Goal: Task Accomplishment & Management: Manage account settings

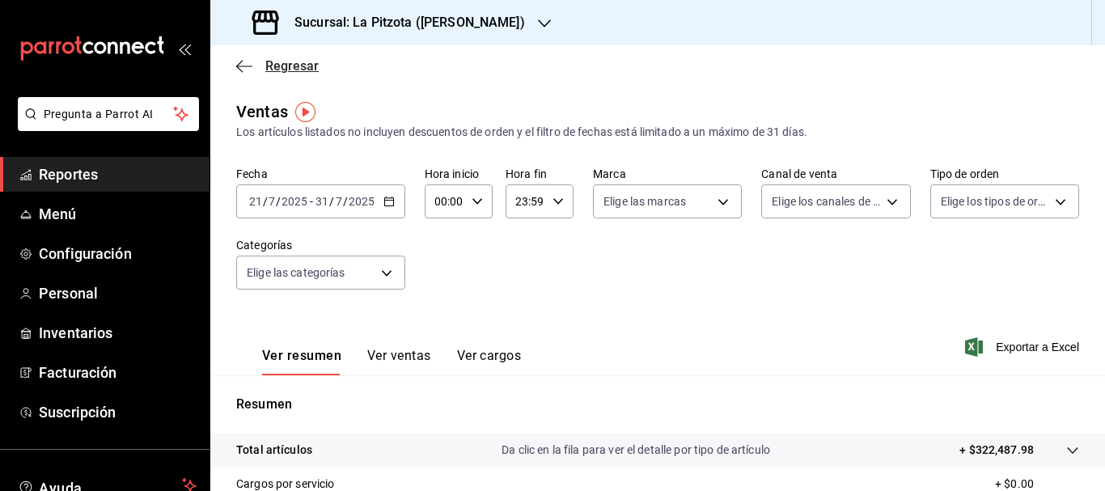
click at [289, 64] on span "Regresar" at bounding box center [291, 65] width 53 height 15
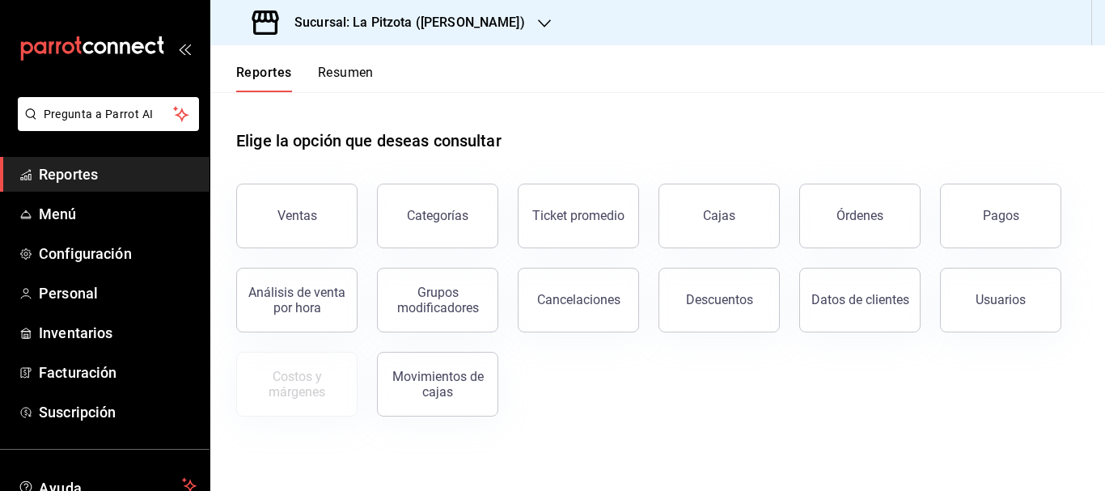
click at [350, 74] on button "Resumen" at bounding box center [346, 78] width 56 height 27
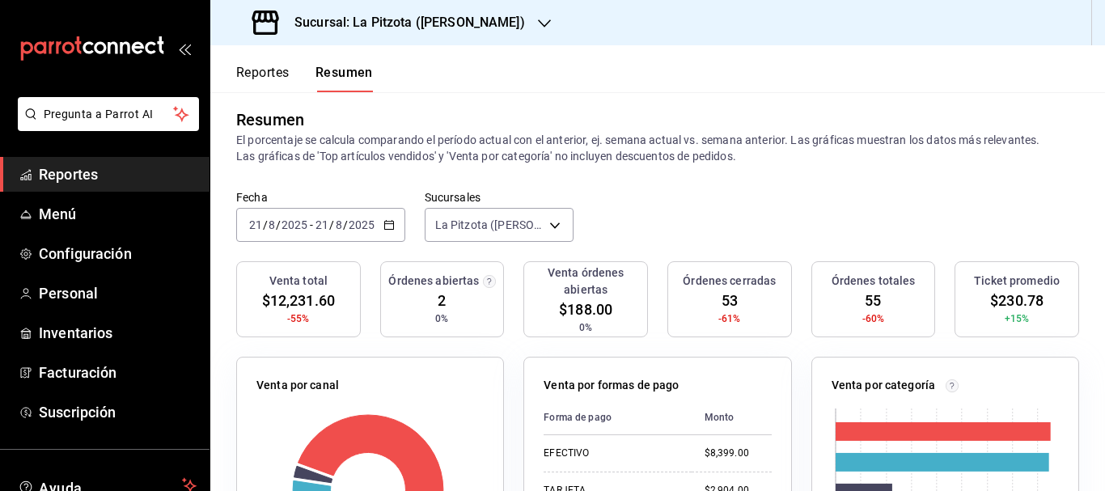
scroll to position [12, 0]
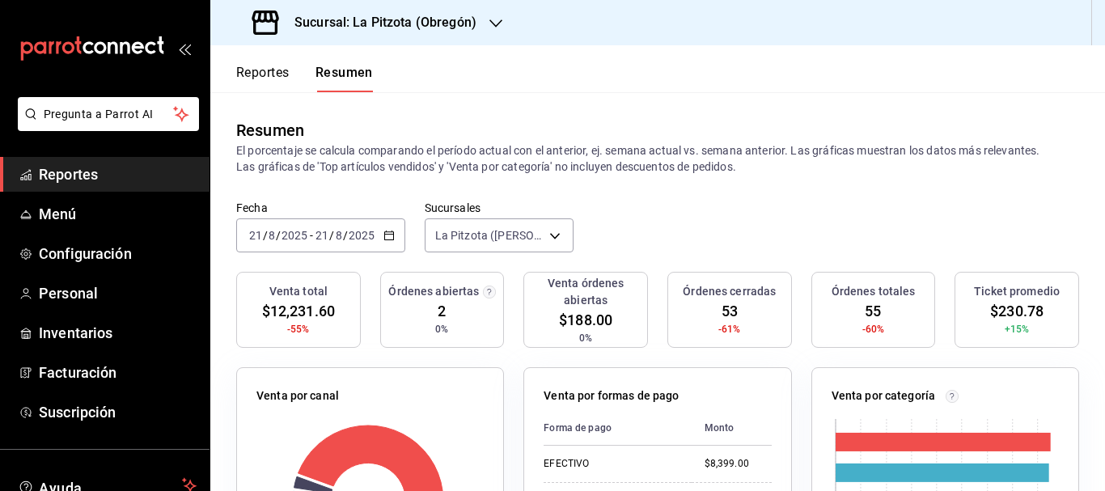
click at [258, 235] on input "21" at bounding box center [255, 235] width 15 height 13
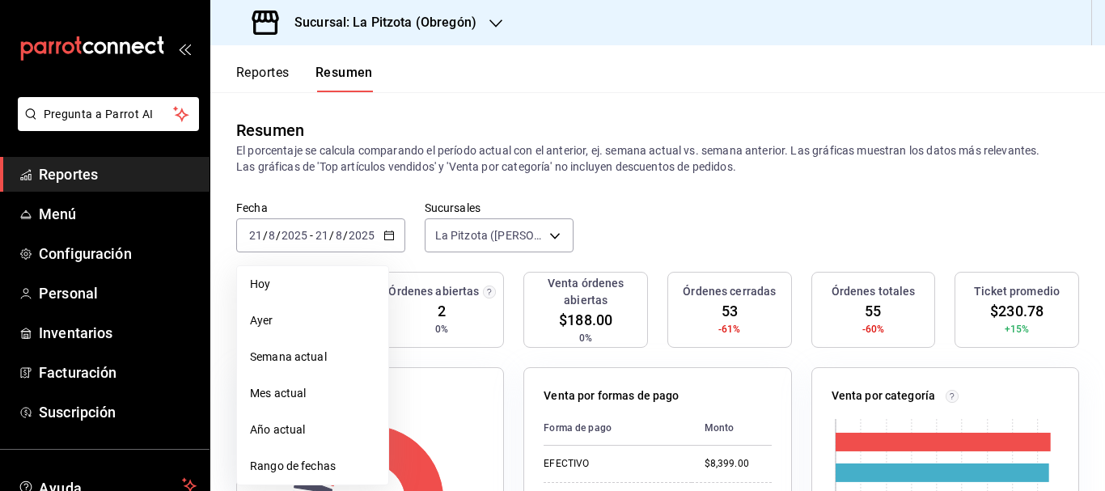
click at [324, 27] on h3 "Sucursal: La Pitzota (Obregón)" at bounding box center [378, 22] width 195 height 19
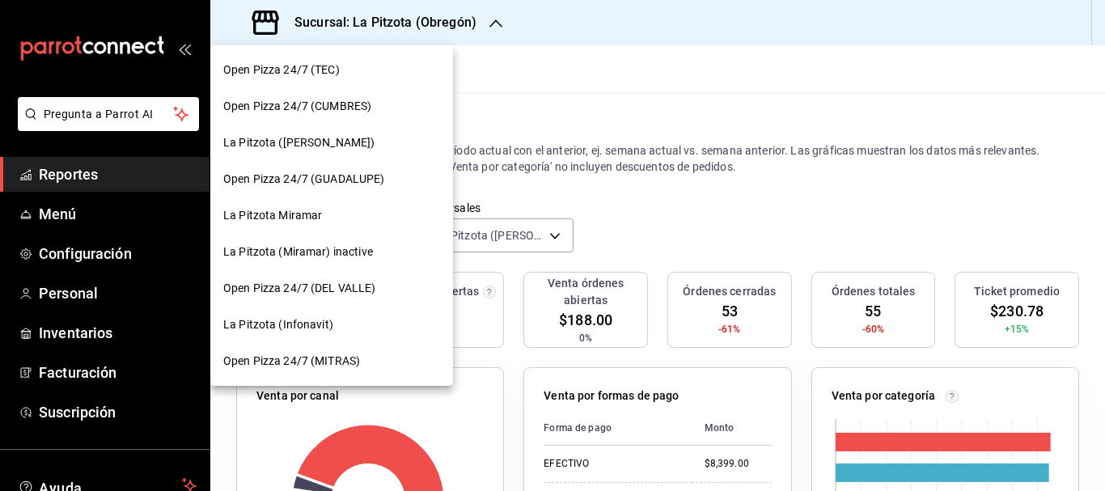
click at [277, 320] on span "La Pitzota (Infonavit)" at bounding box center [278, 324] width 110 height 17
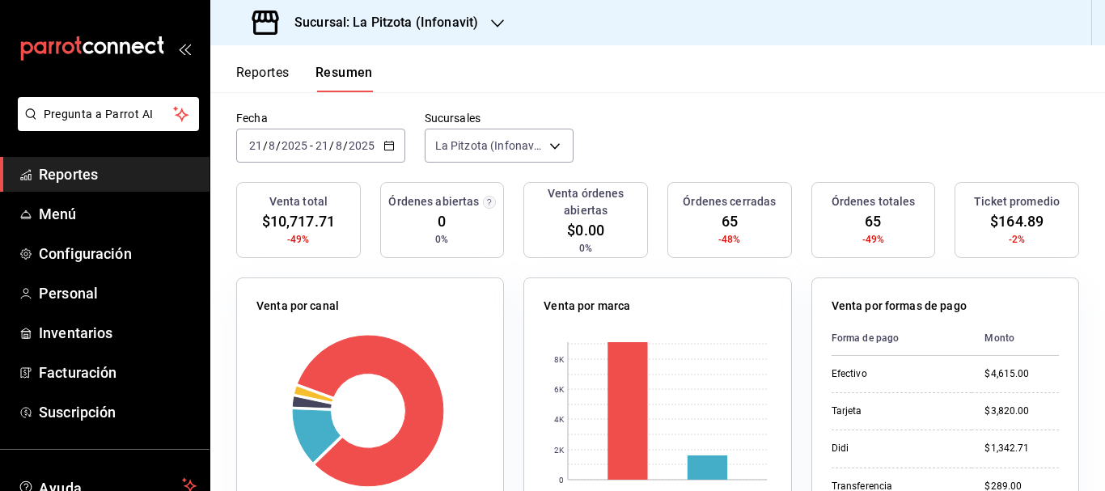
scroll to position [74, 0]
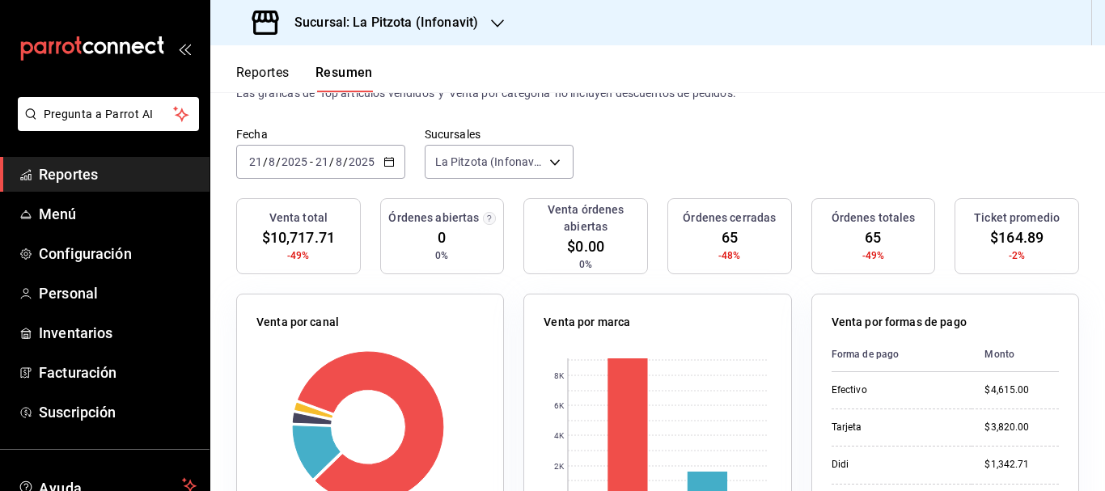
click at [387, 23] on h3 "Sucursal: La Pitzota (Infonavit)" at bounding box center [379, 22] width 197 height 19
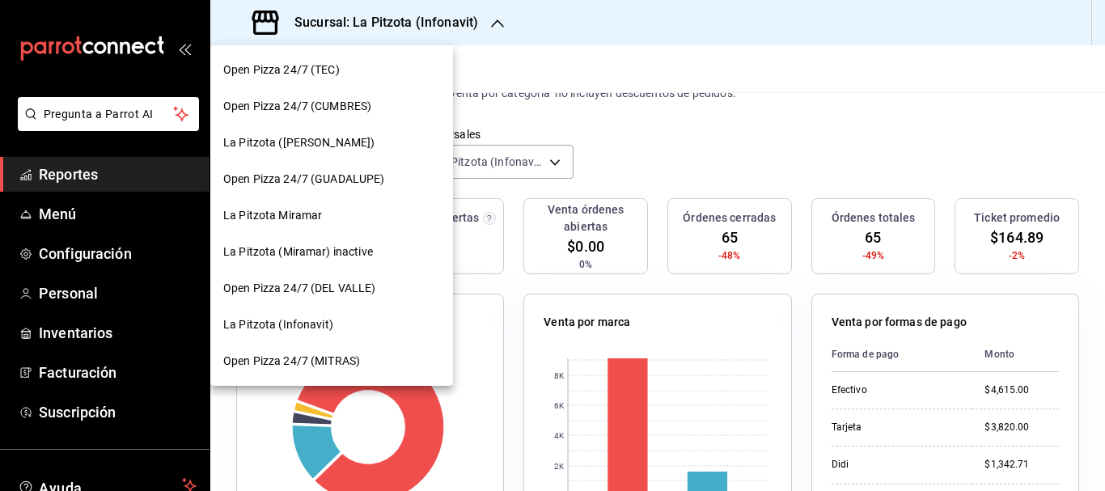
click at [297, 217] on span "La Pitzota Miramar" at bounding box center [272, 215] width 99 height 17
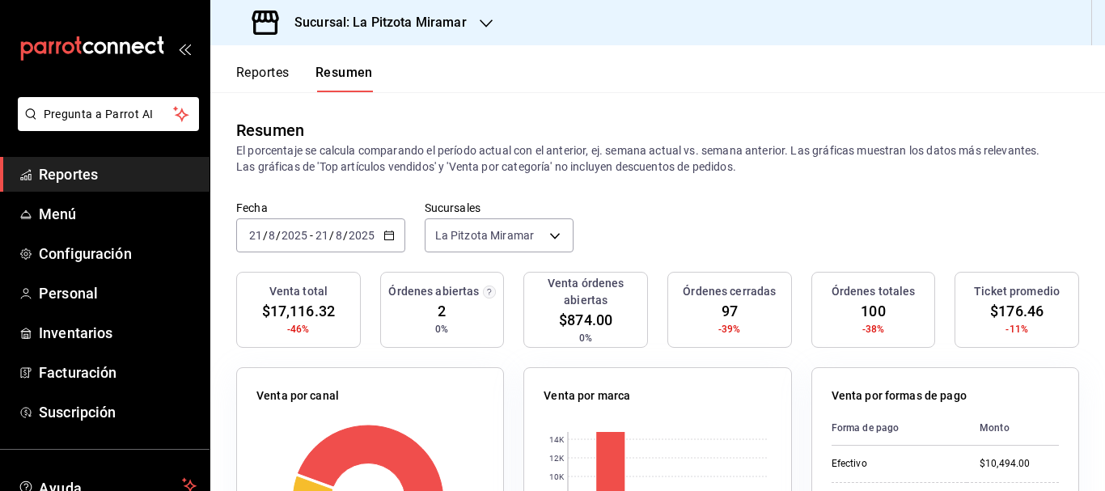
click at [396, 32] on div "Sucursal: La Pitzota Miramar" at bounding box center [361, 22] width 276 height 45
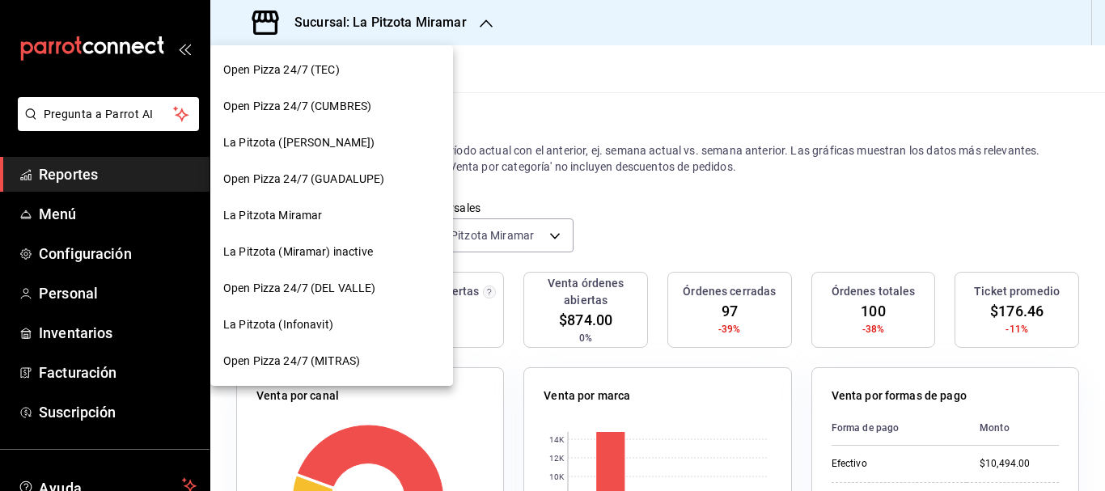
click at [280, 149] on span "La Pitzota ([PERSON_NAME])" at bounding box center [298, 142] width 151 height 17
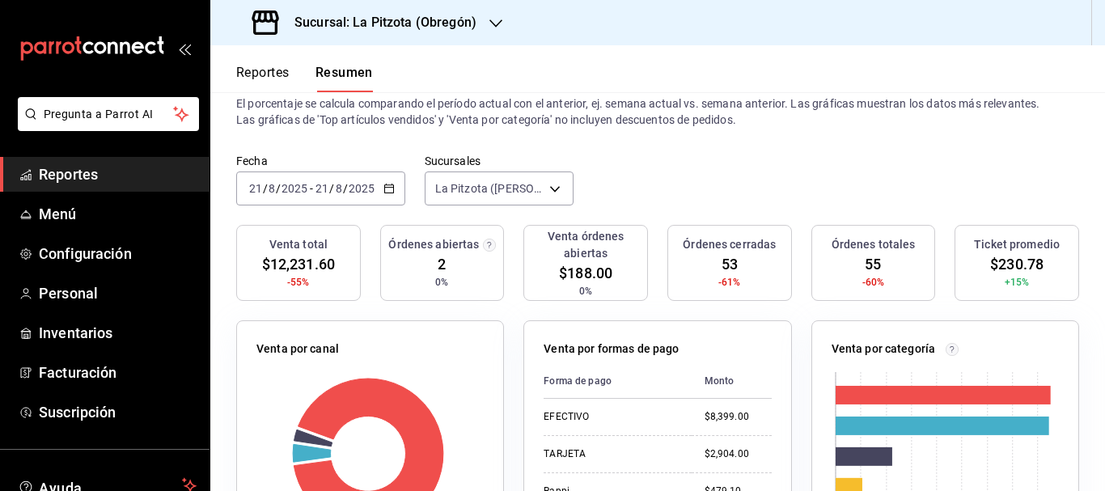
scroll to position [2, 0]
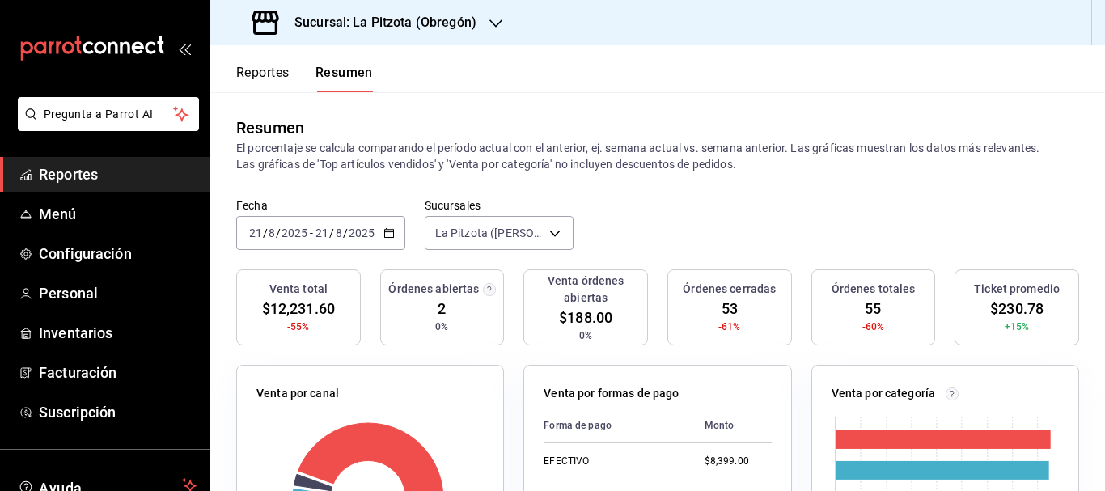
click at [256, 234] on input "21" at bounding box center [255, 232] width 15 height 13
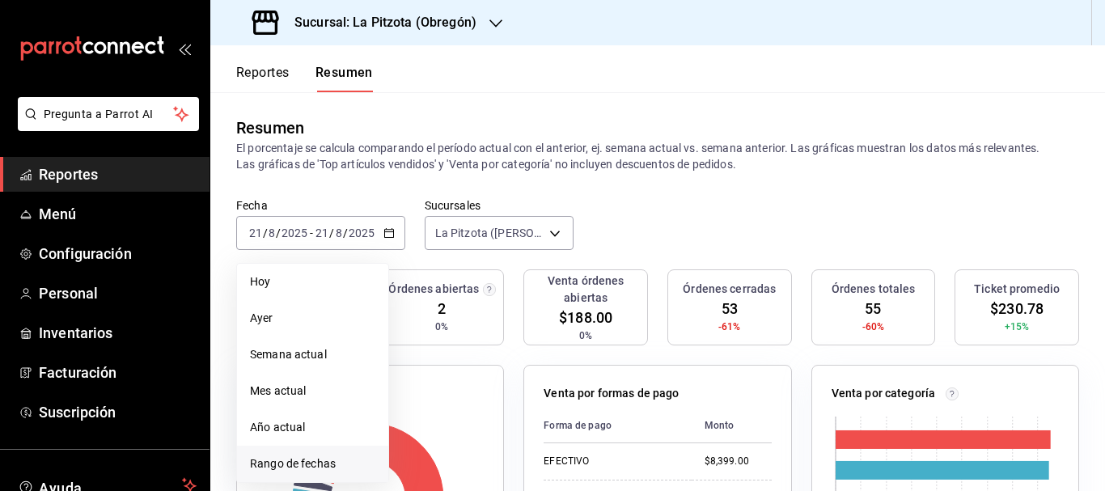
click at [325, 454] on li "Rango de fechas" at bounding box center [312, 464] width 151 height 36
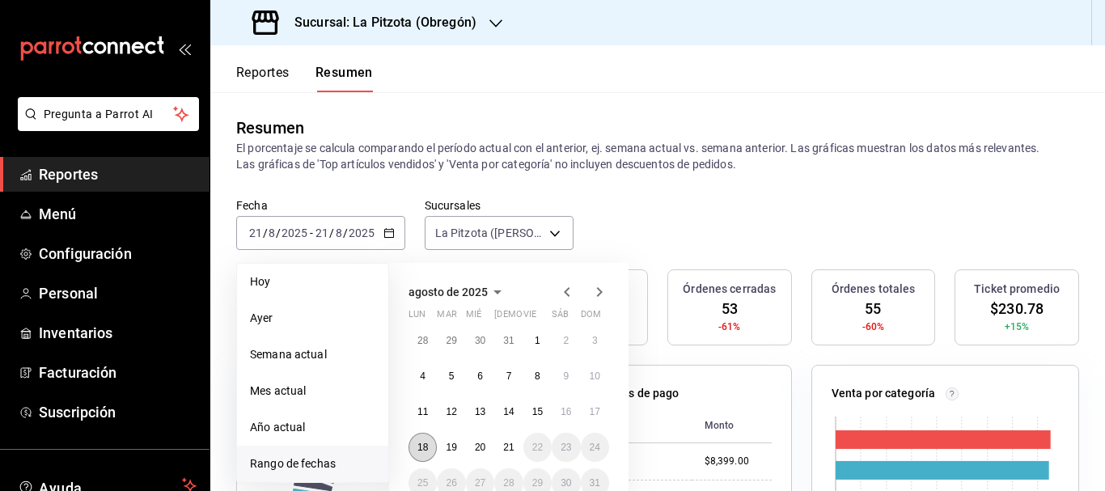
click at [420, 442] on button "18" at bounding box center [422, 447] width 28 height 29
click at [420, 442] on abbr "18" at bounding box center [422, 447] width 11 height 11
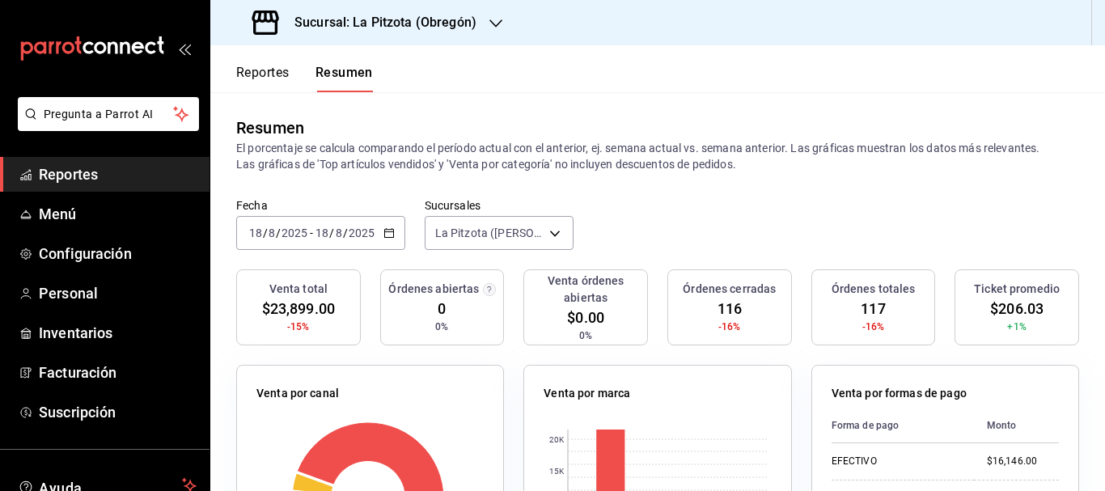
click at [260, 230] on input "18" at bounding box center [255, 232] width 15 height 13
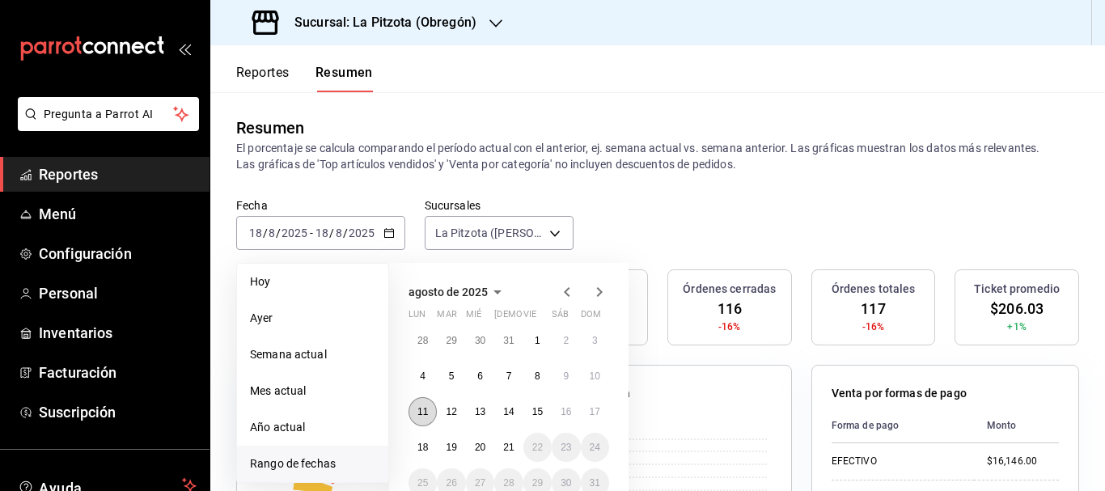
click at [425, 406] on abbr "11" at bounding box center [422, 411] width 11 height 11
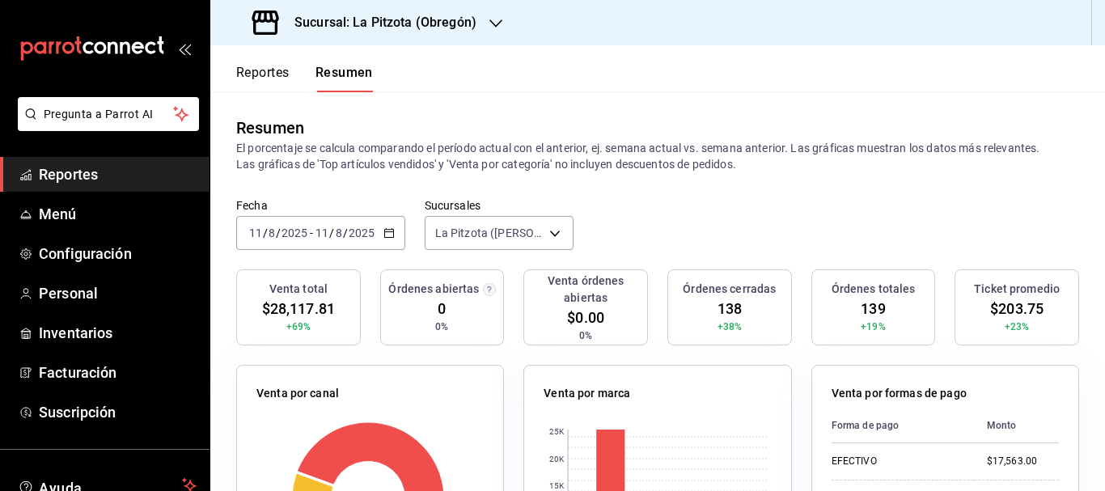
click at [254, 228] on input "11" at bounding box center [255, 232] width 15 height 13
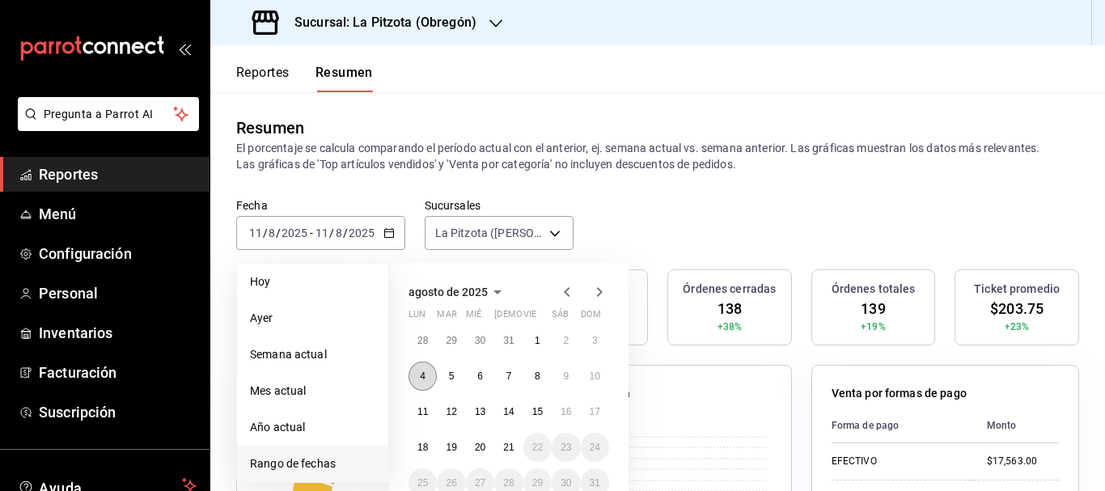
click at [423, 374] on abbr "4" at bounding box center [423, 375] width 6 height 11
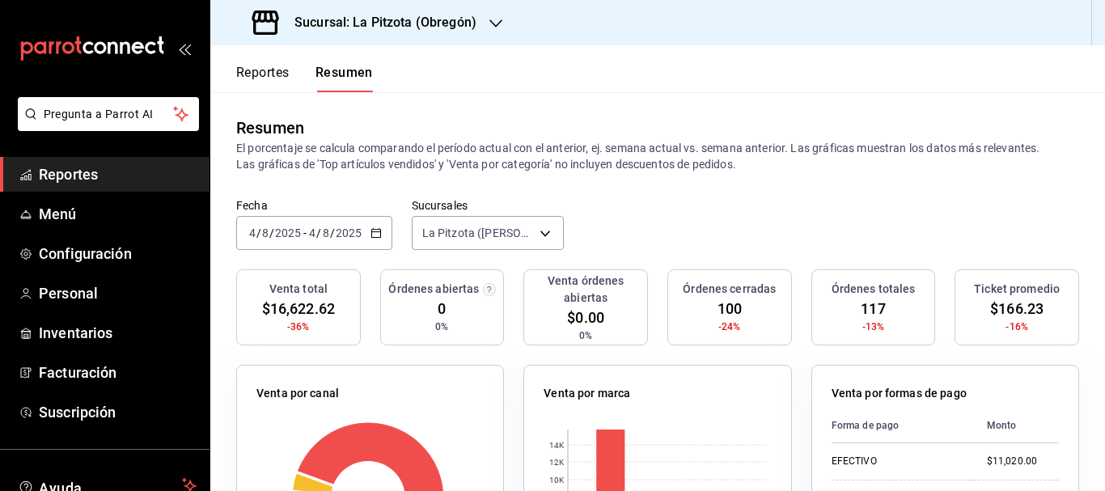
click at [255, 223] on div "[DATE] [DATE] - [DATE] [DATE]" at bounding box center [314, 233] width 156 height 34
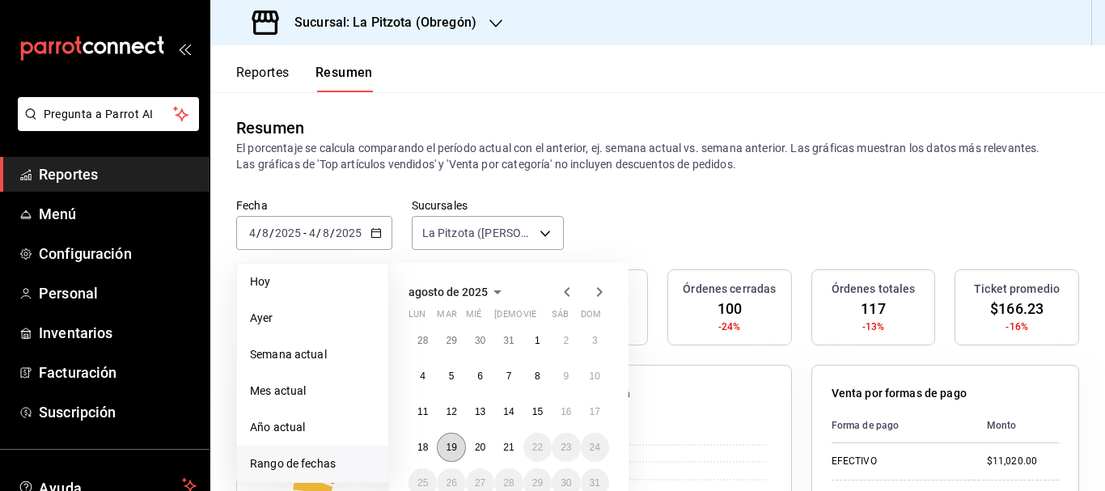
click at [458, 450] on button "19" at bounding box center [451, 447] width 28 height 29
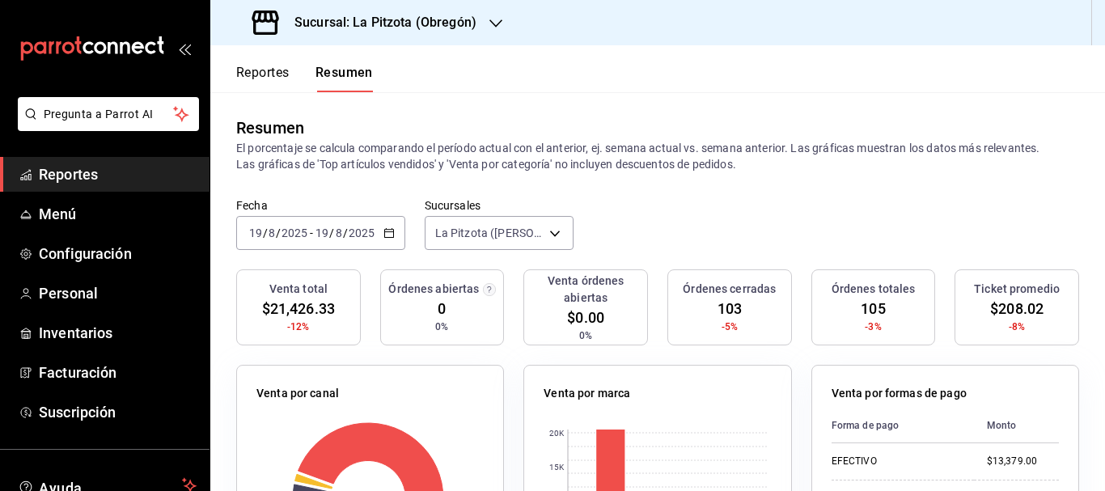
click at [256, 237] on input "19" at bounding box center [255, 232] width 15 height 13
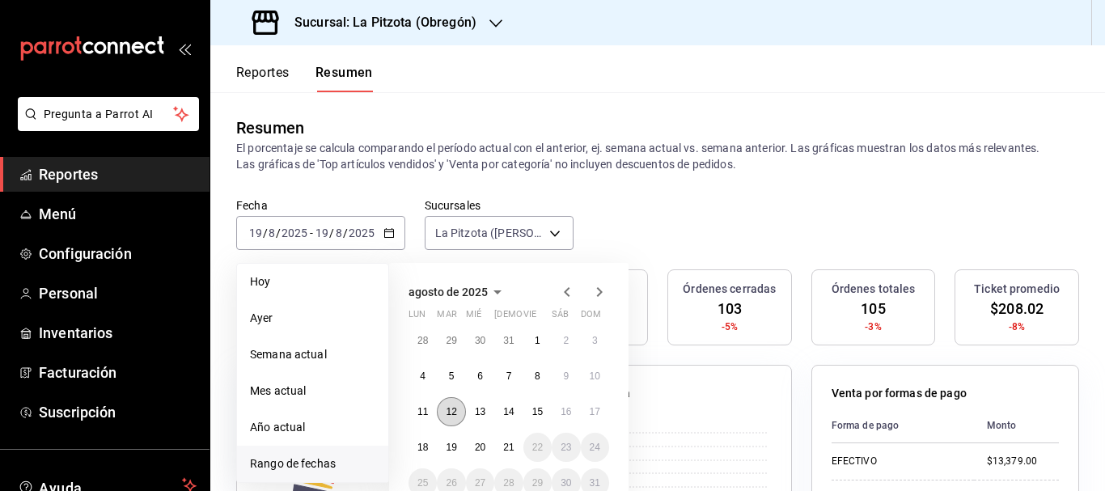
click at [446, 412] on abbr "12" at bounding box center [451, 411] width 11 height 11
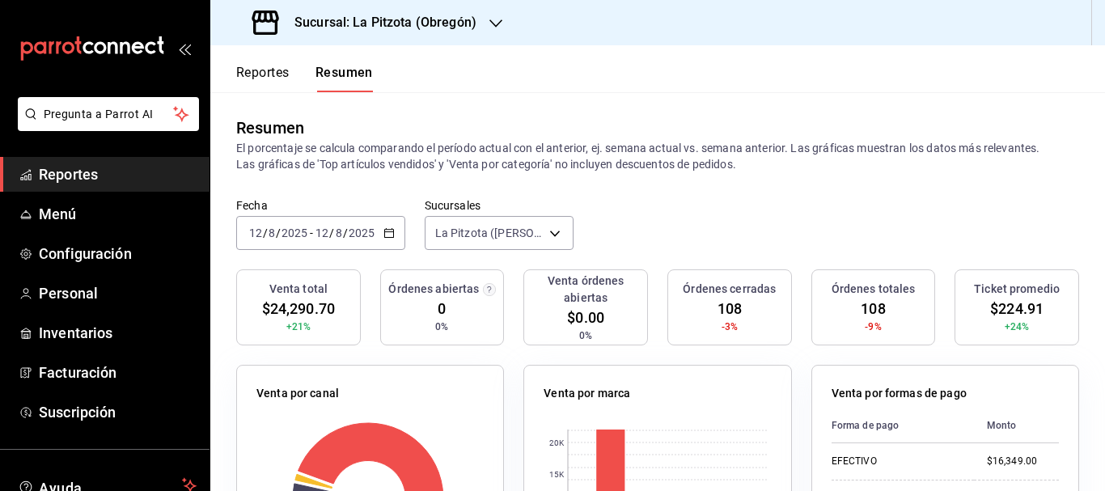
click at [260, 233] on input "12" at bounding box center [255, 232] width 15 height 13
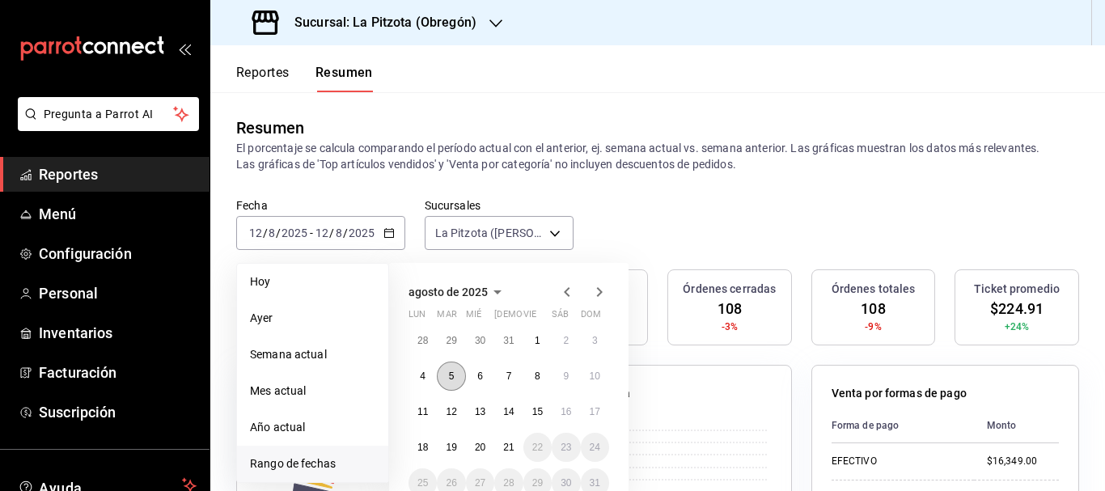
click at [446, 385] on button "5" at bounding box center [451, 376] width 28 height 29
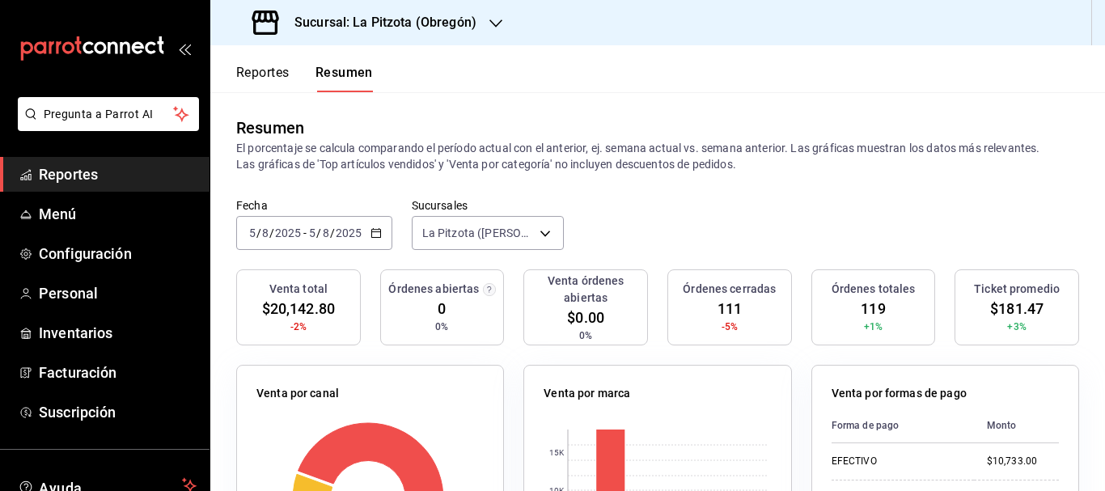
click at [256, 236] on span "/" at bounding box center [258, 232] width 5 height 13
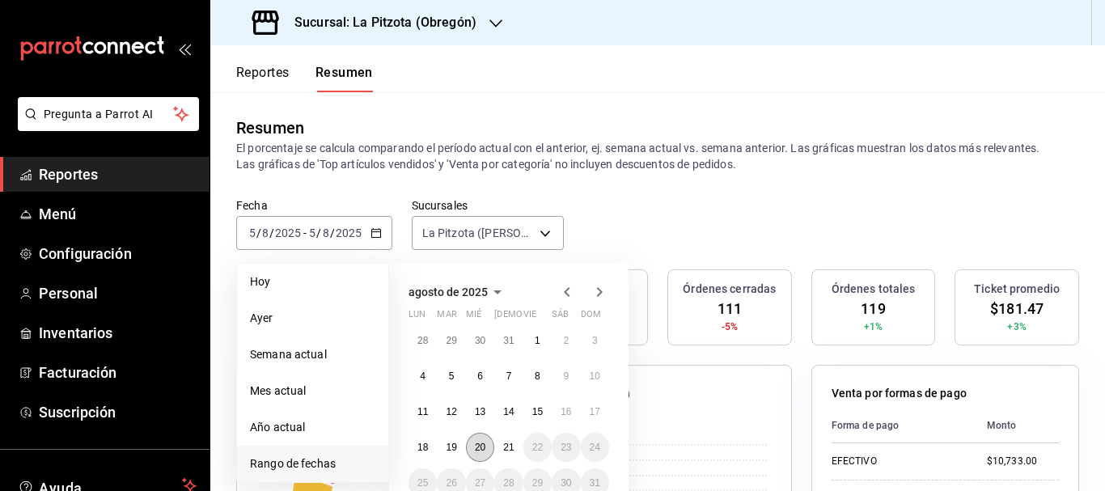
click at [480, 444] on abbr "20" at bounding box center [480, 447] width 11 height 11
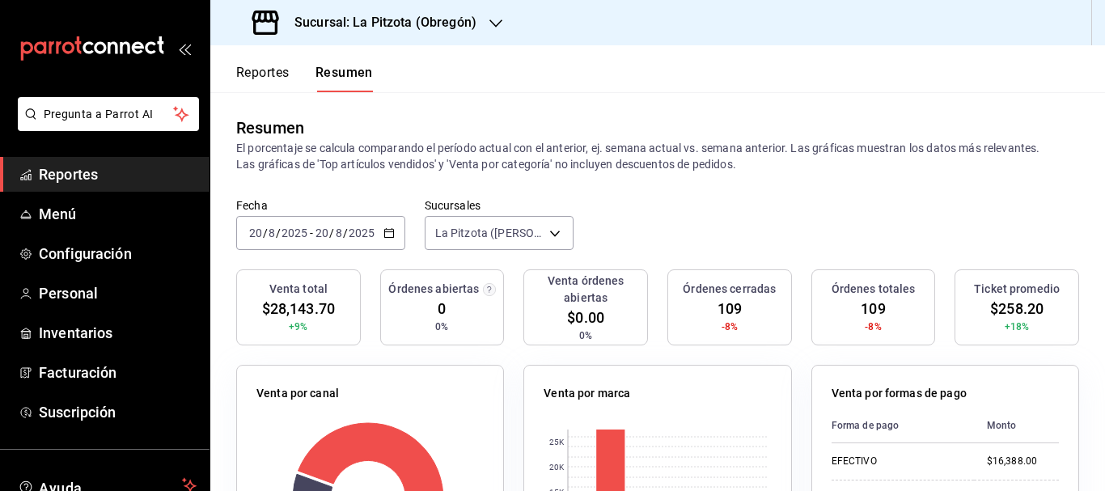
click at [258, 237] on input "20" at bounding box center [255, 232] width 15 height 13
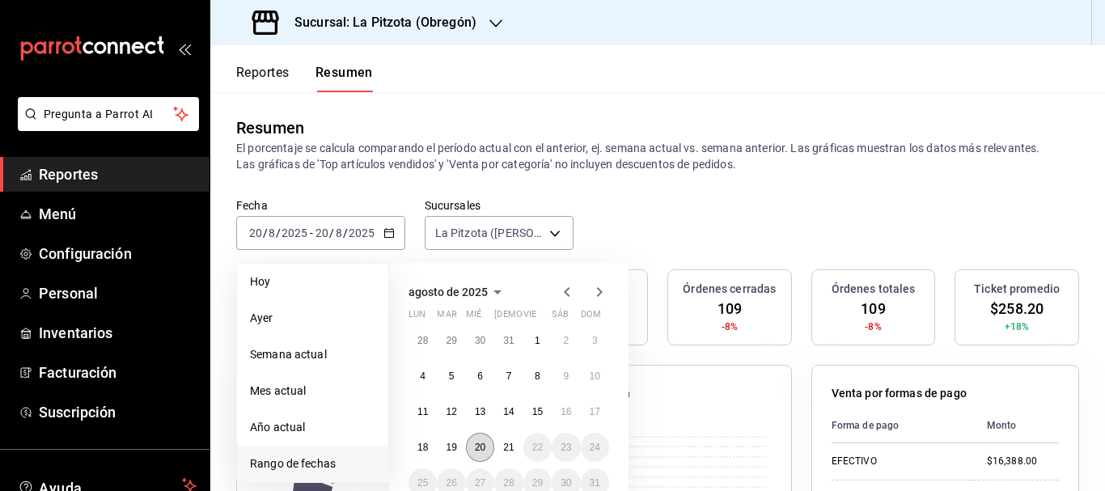
click at [472, 442] on button "20" at bounding box center [480, 447] width 28 height 29
click at [481, 446] on abbr "20" at bounding box center [480, 447] width 11 height 11
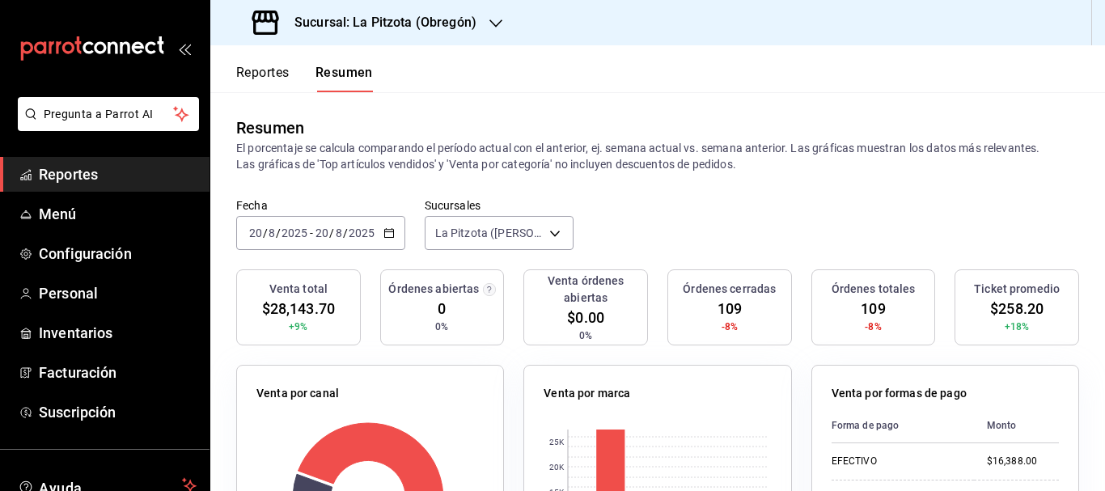
click at [258, 241] on div "[DATE] [DATE] - [DATE] [DATE]" at bounding box center [320, 233] width 169 height 34
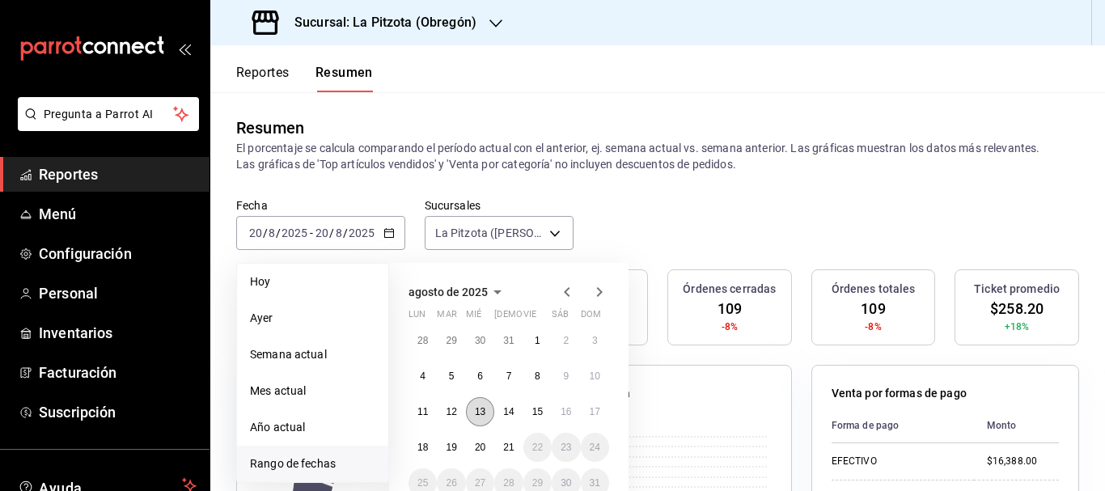
click at [484, 413] on abbr "13" at bounding box center [480, 411] width 11 height 11
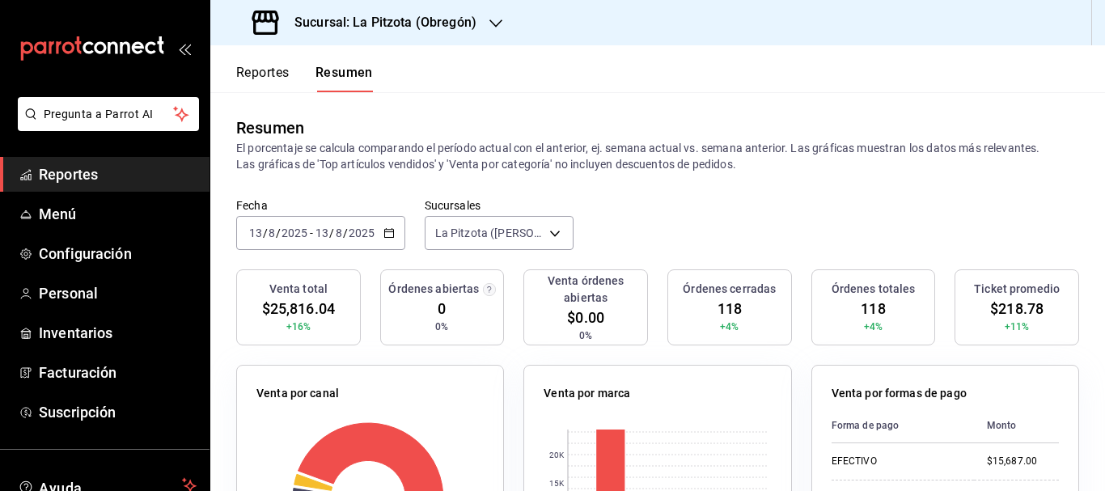
click at [262, 237] on input "13" at bounding box center [255, 232] width 15 height 13
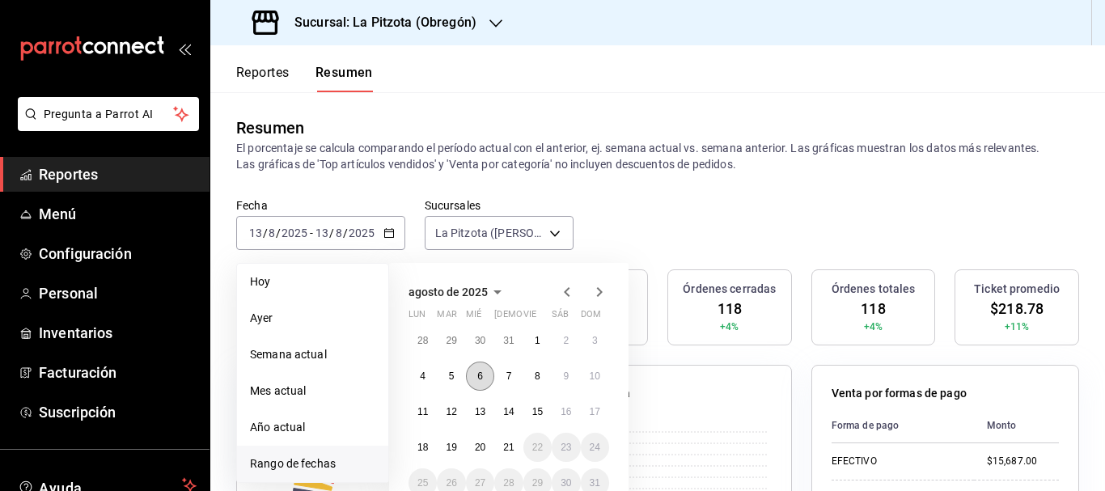
click at [476, 374] on button "6" at bounding box center [480, 376] width 28 height 29
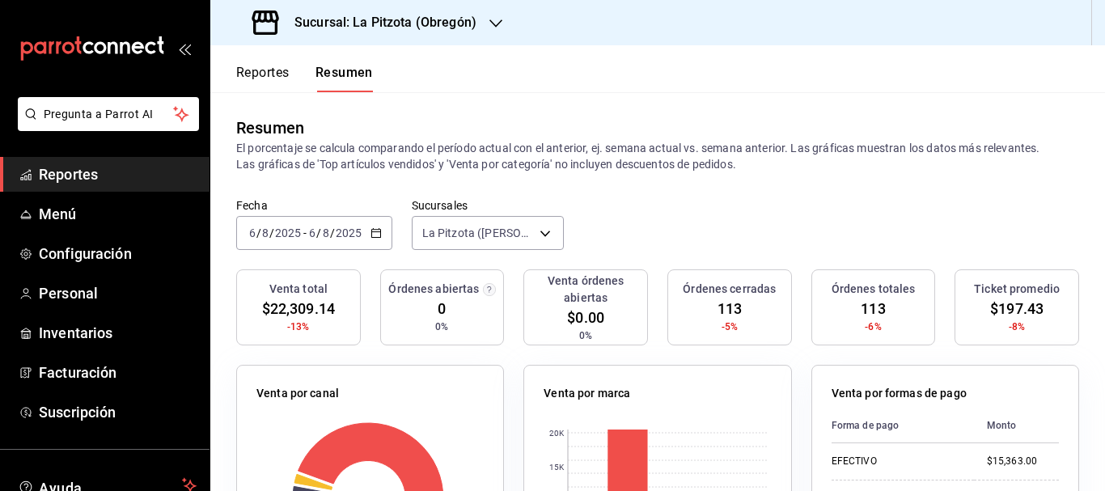
click at [255, 234] on input "6" at bounding box center [252, 232] width 8 height 13
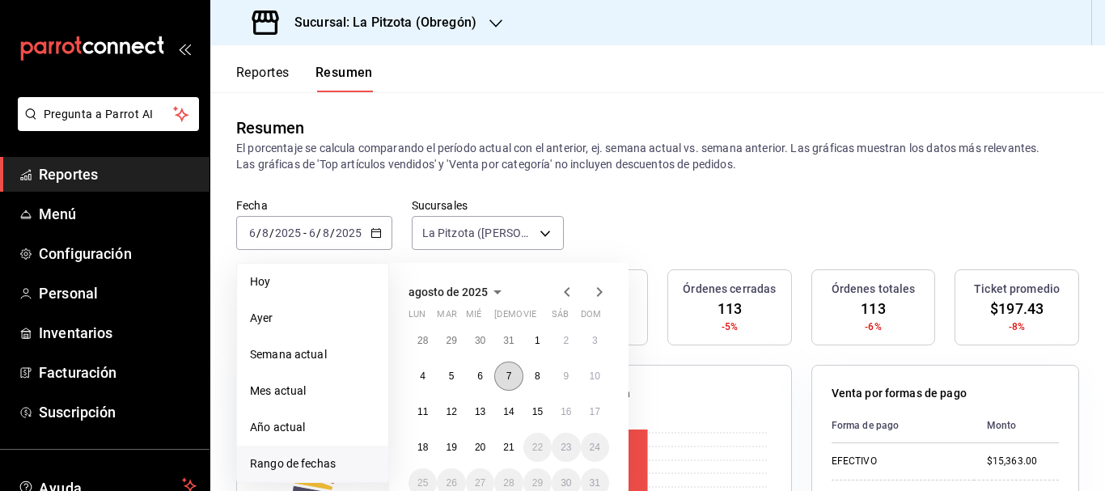
click at [516, 372] on button "7" at bounding box center [508, 376] width 28 height 29
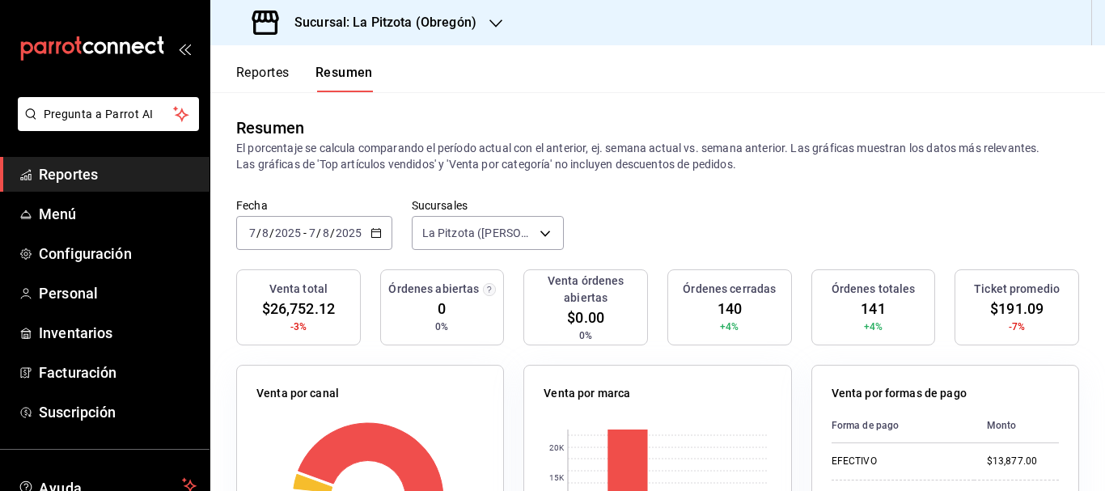
click at [257, 230] on span "/" at bounding box center [258, 232] width 5 height 13
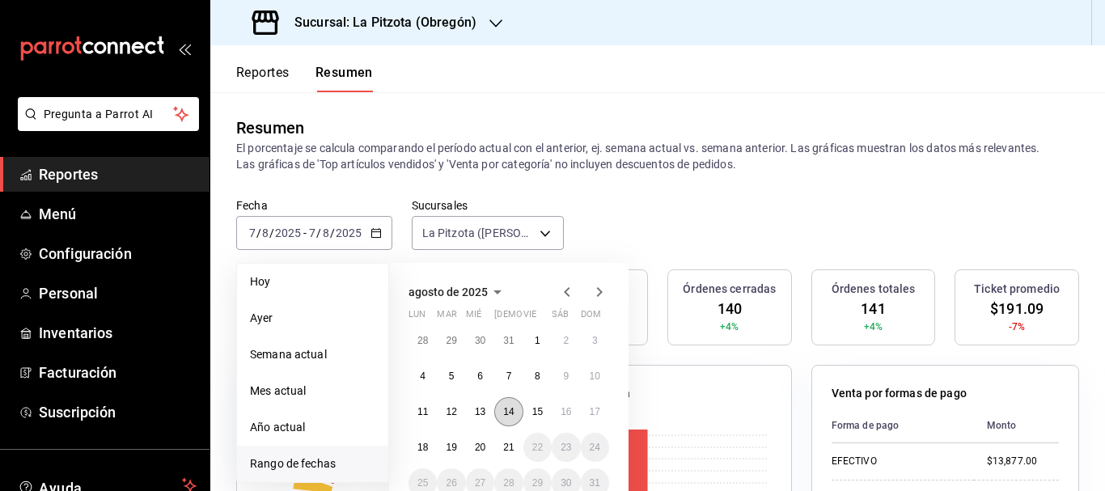
click at [516, 410] on button "14" at bounding box center [508, 411] width 28 height 29
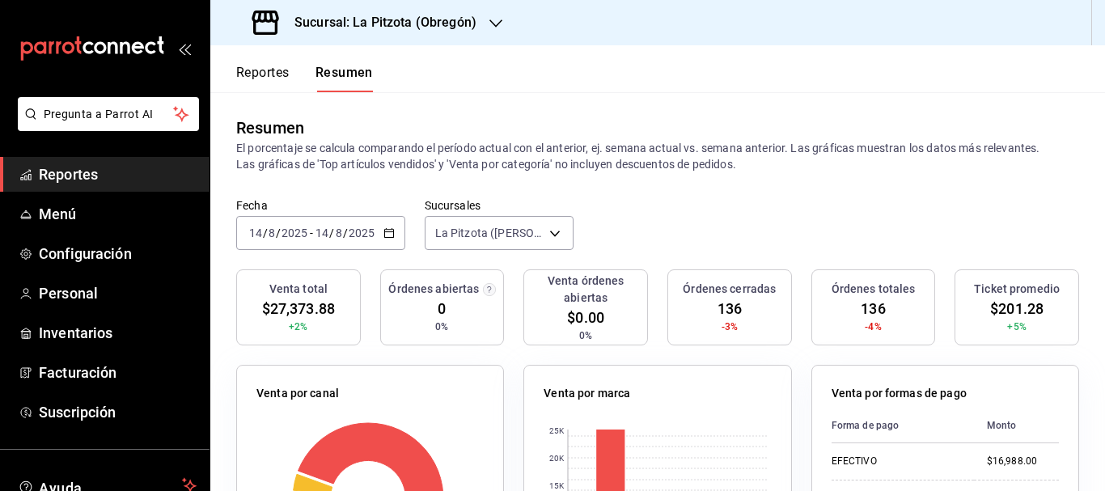
click at [252, 236] on input "14" at bounding box center [255, 232] width 15 height 13
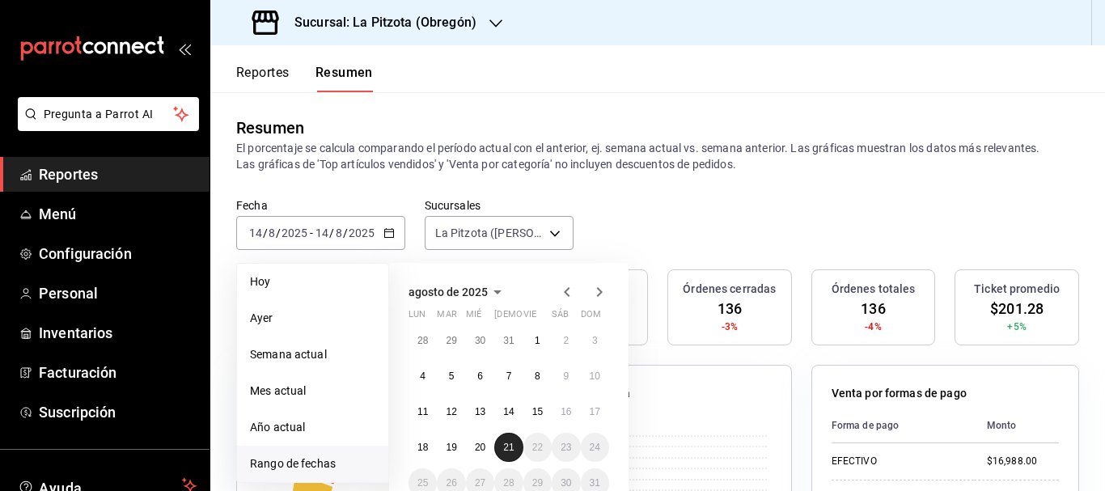
click at [516, 455] on button "21" at bounding box center [508, 447] width 28 height 29
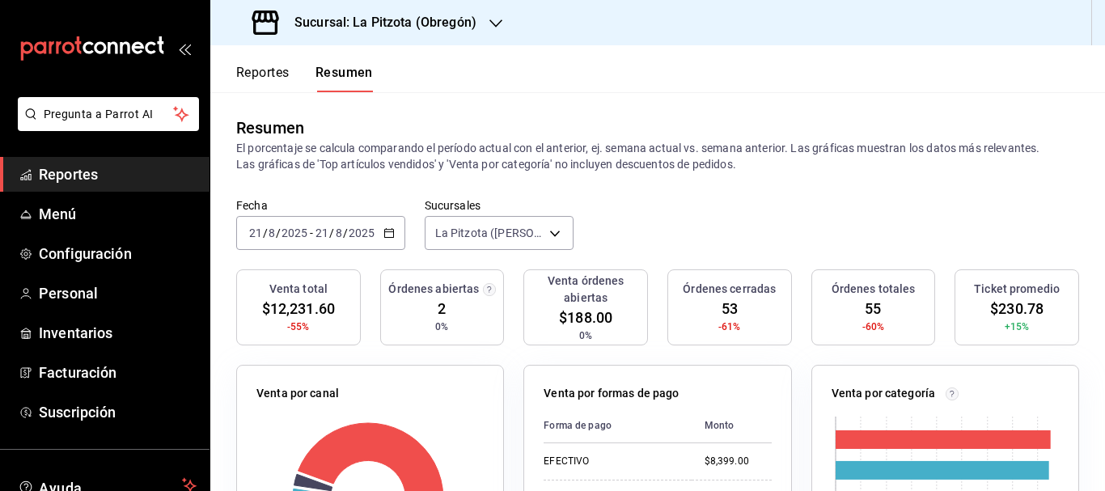
click at [260, 234] on input "21" at bounding box center [255, 232] width 15 height 13
click at [256, 234] on input "21" at bounding box center [255, 232] width 15 height 13
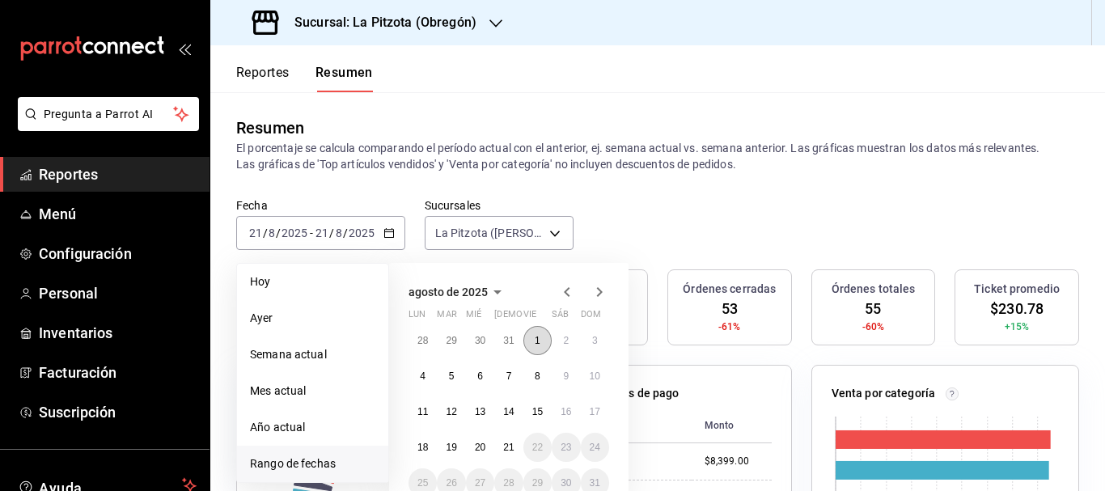
click at [545, 342] on button "1" at bounding box center [537, 340] width 28 height 29
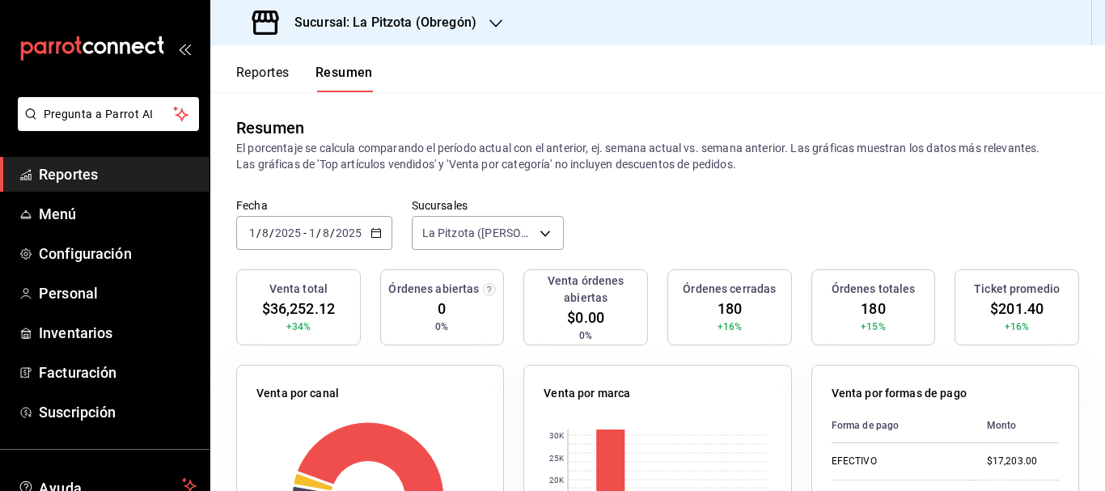
click at [252, 238] on input "1" at bounding box center [252, 232] width 8 height 13
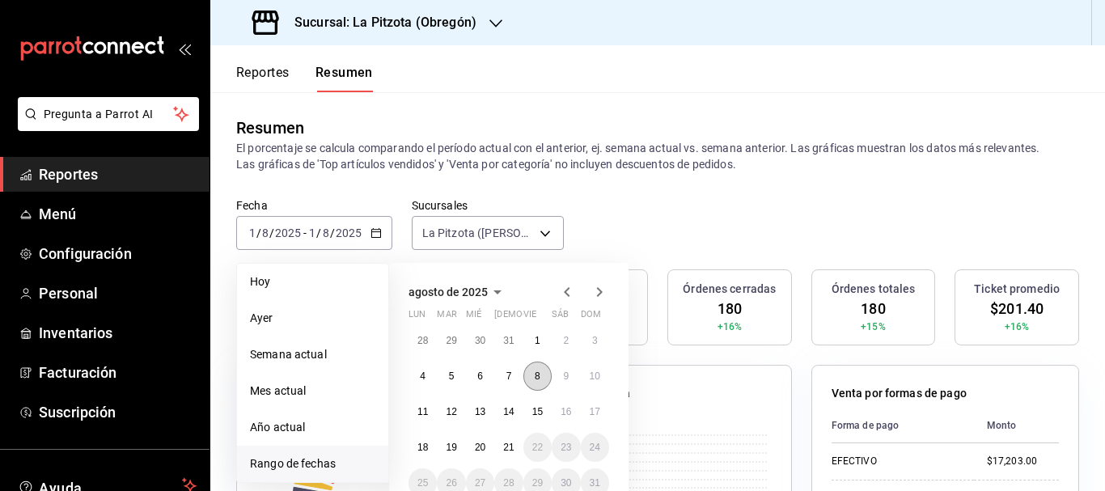
click at [550, 370] on button "8" at bounding box center [537, 376] width 28 height 29
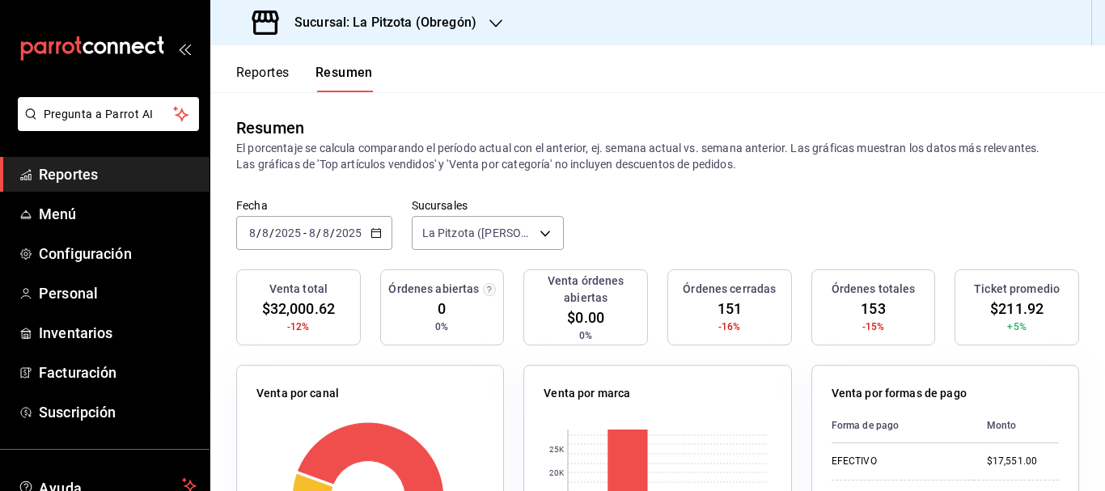
click at [263, 243] on div "[DATE] [DATE] - [DATE] [DATE]" at bounding box center [314, 233] width 156 height 34
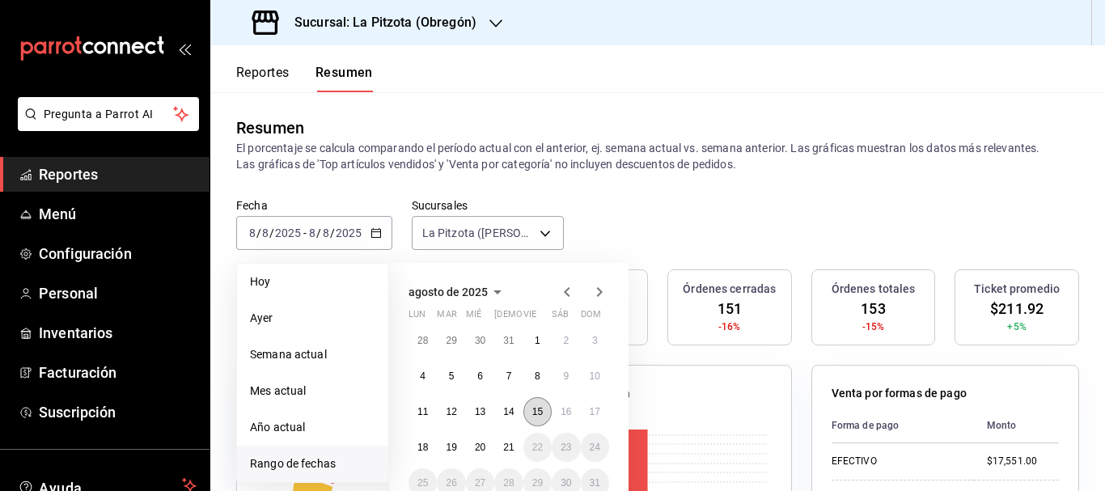
click at [536, 417] on abbr "15" at bounding box center [537, 411] width 11 height 11
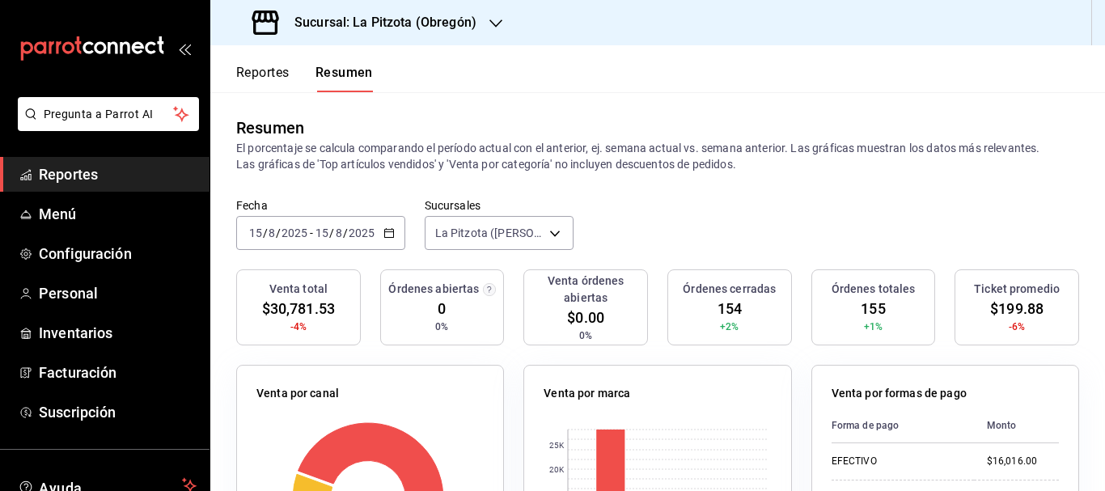
click at [262, 234] on input "15" at bounding box center [255, 232] width 15 height 13
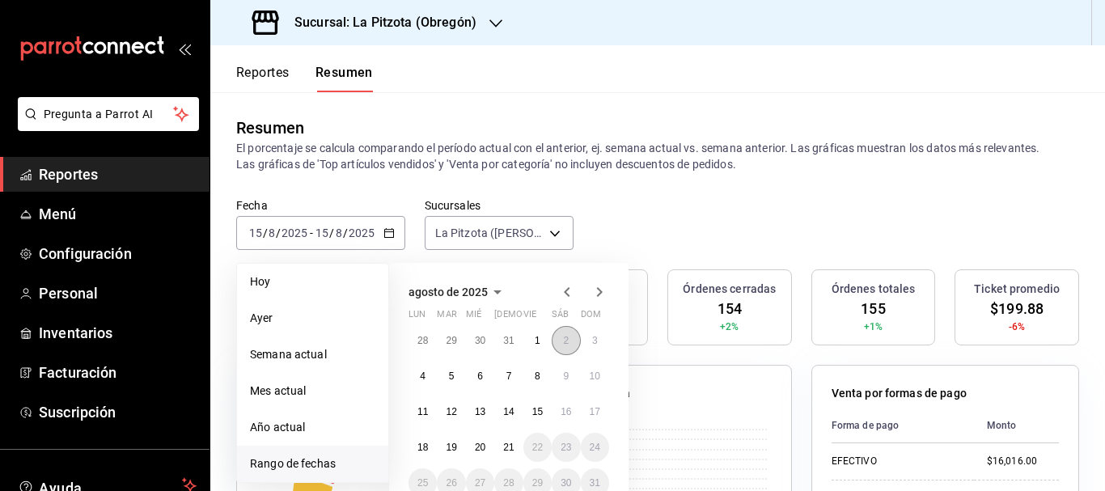
click at [564, 348] on button "2" at bounding box center [566, 340] width 28 height 29
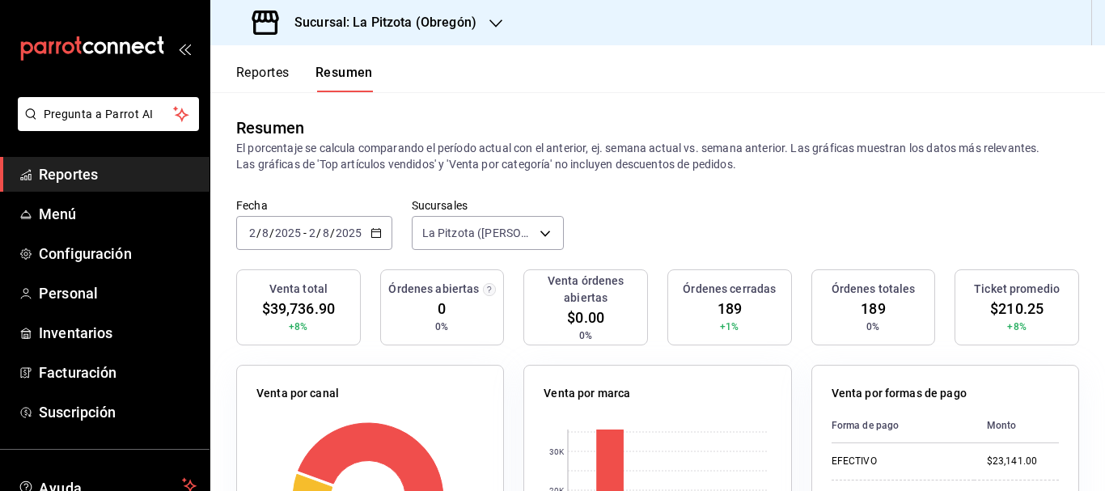
click at [252, 230] on input "2" at bounding box center [252, 232] width 8 height 13
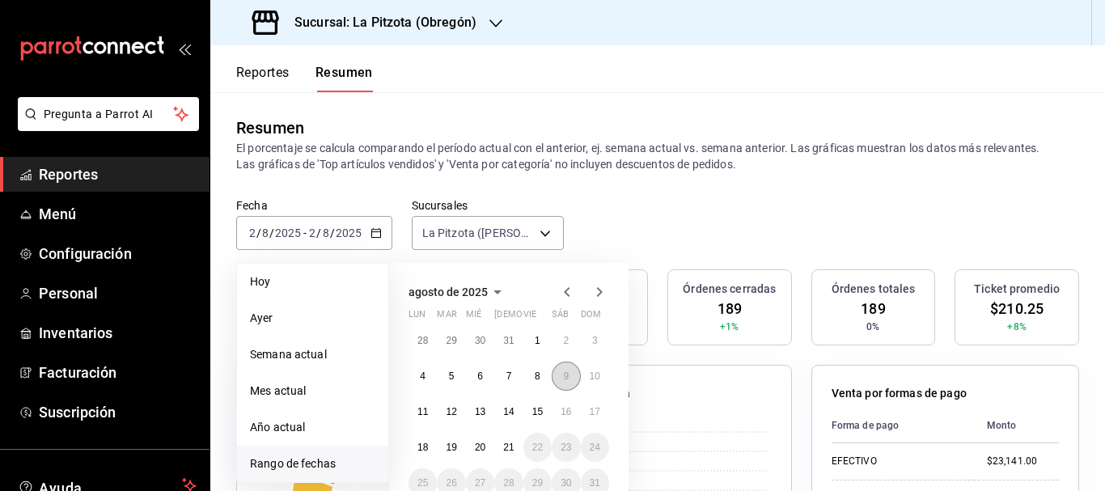
click at [576, 378] on button "9" at bounding box center [566, 376] width 28 height 29
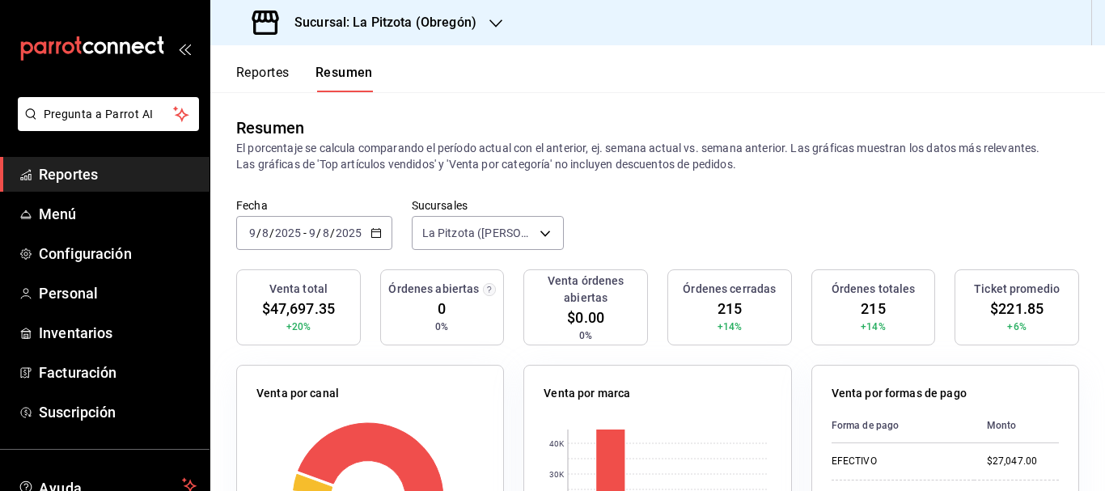
click at [253, 235] on input "9" at bounding box center [252, 232] width 8 height 13
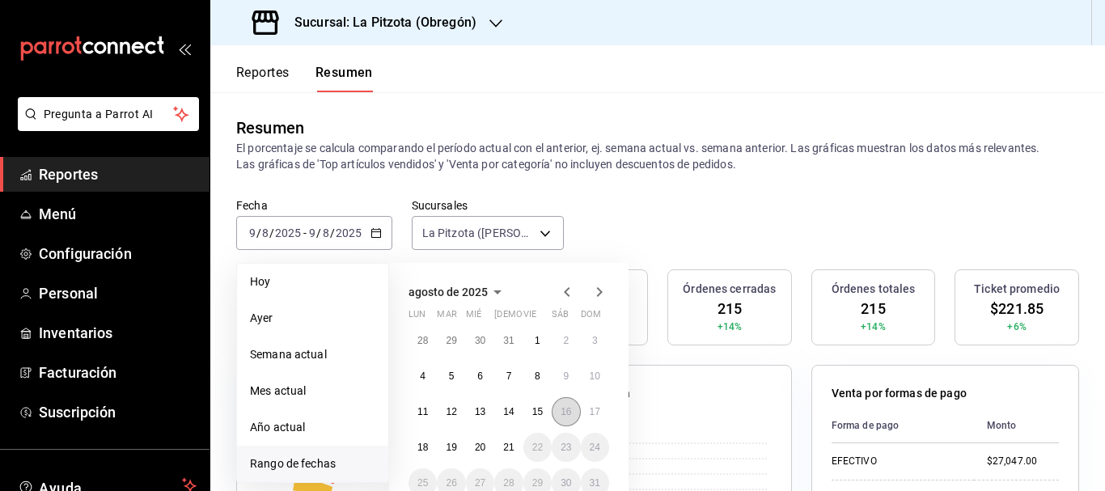
click at [565, 404] on button "16" at bounding box center [566, 411] width 28 height 29
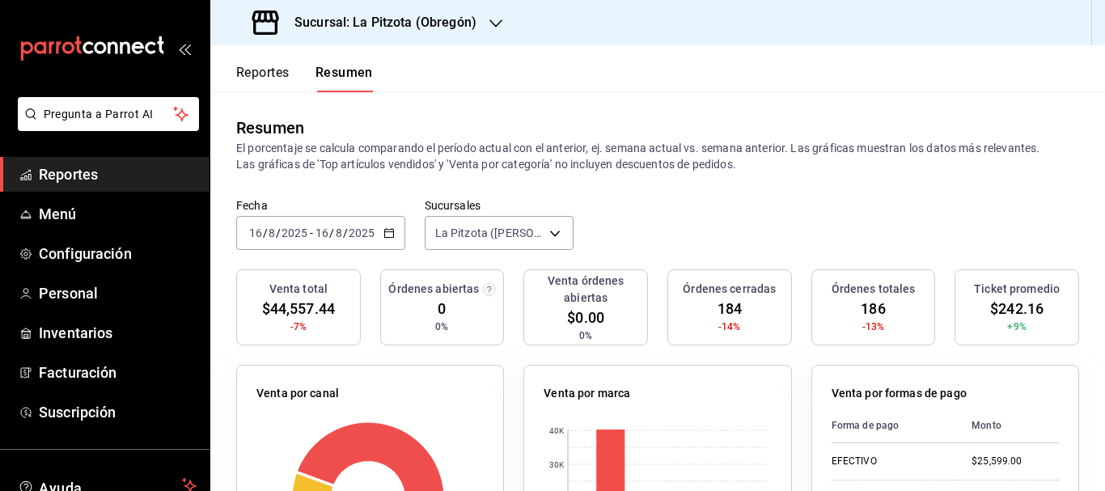
click at [262, 223] on div "[DATE] [DATE] - [DATE] [DATE]" at bounding box center [320, 233] width 169 height 34
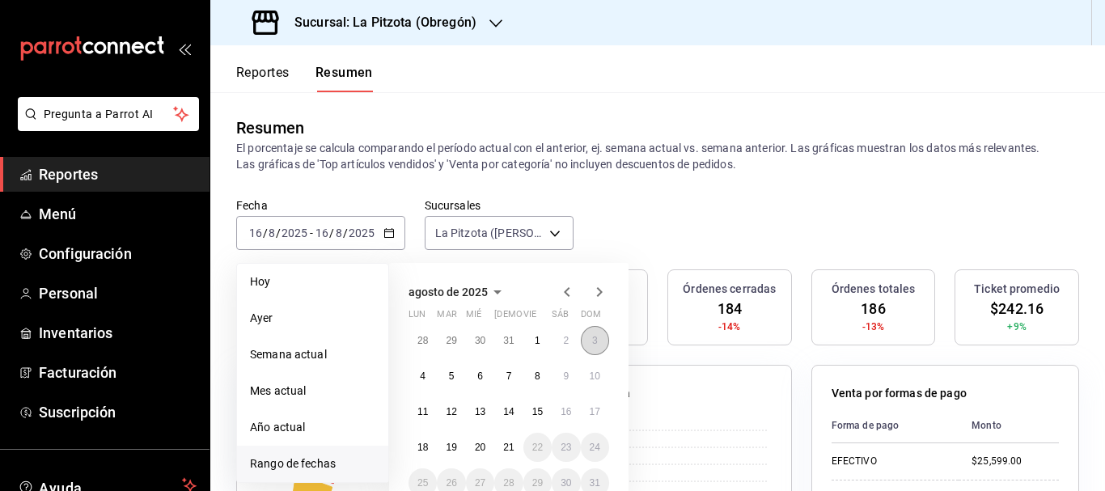
click at [598, 343] on button "3" at bounding box center [595, 340] width 28 height 29
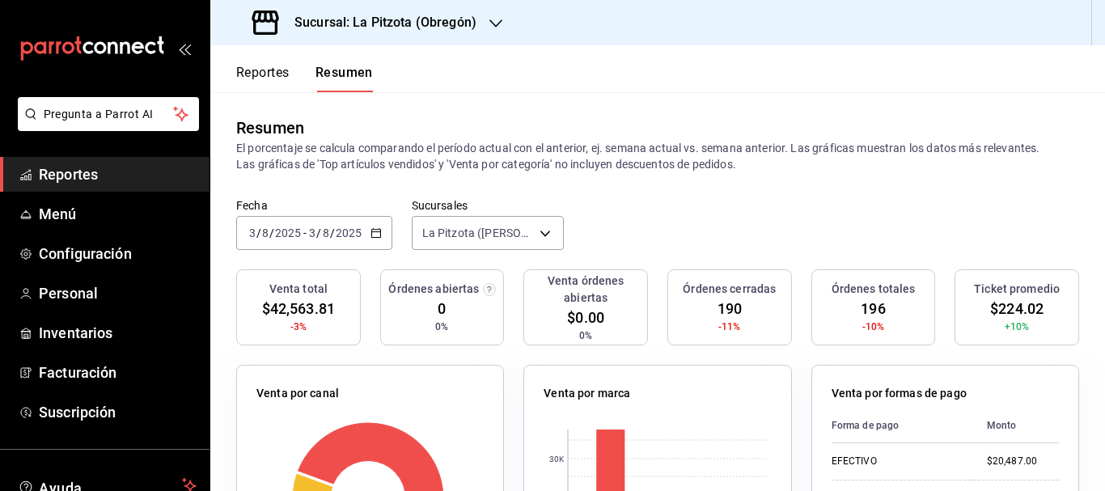
click at [267, 238] on input "8" at bounding box center [265, 232] width 8 height 13
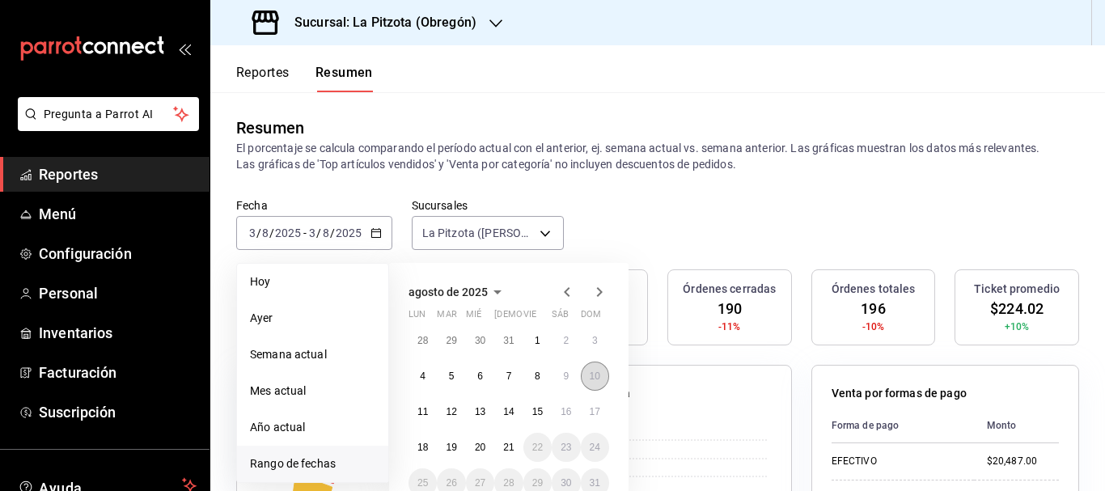
click at [590, 385] on button "10" at bounding box center [595, 376] width 28 height 29
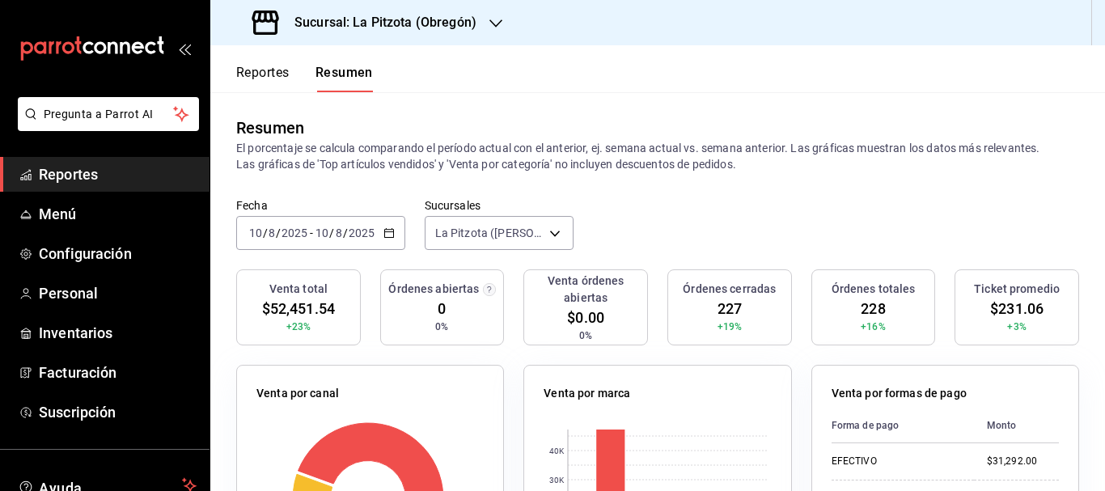
click at [259, 239] on input "10" at bounding box center [255, 232] width 15 height 13
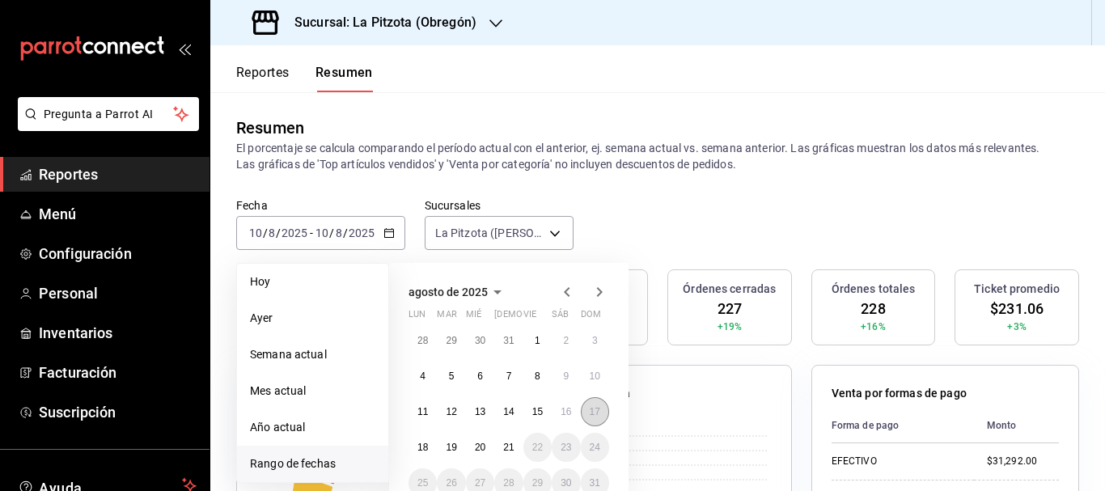
click at [590, 417] on abbr "17" at bounding box center [595, 411] width 11 height 11
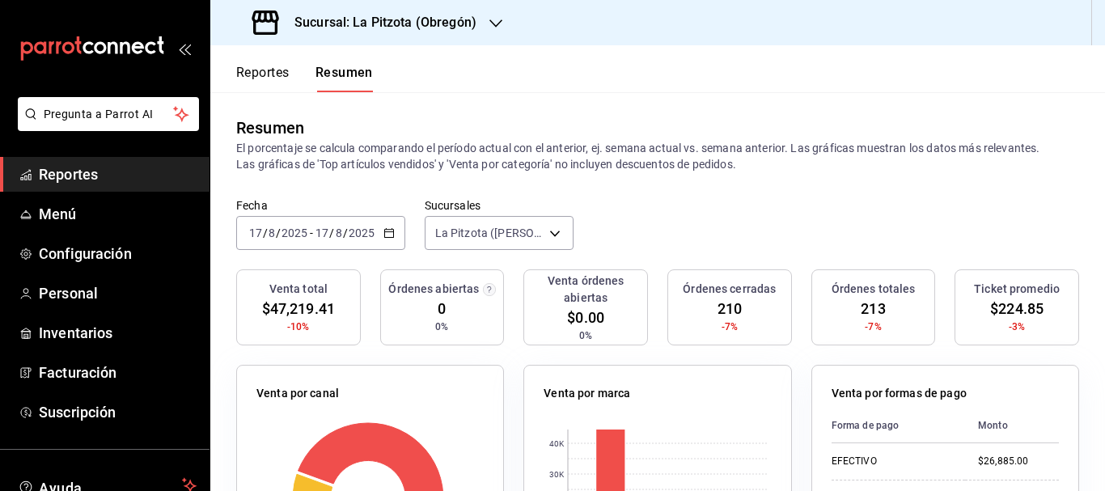
click at [266, 230] on span "/" at bounding box center [265, 232] width 5 height 13
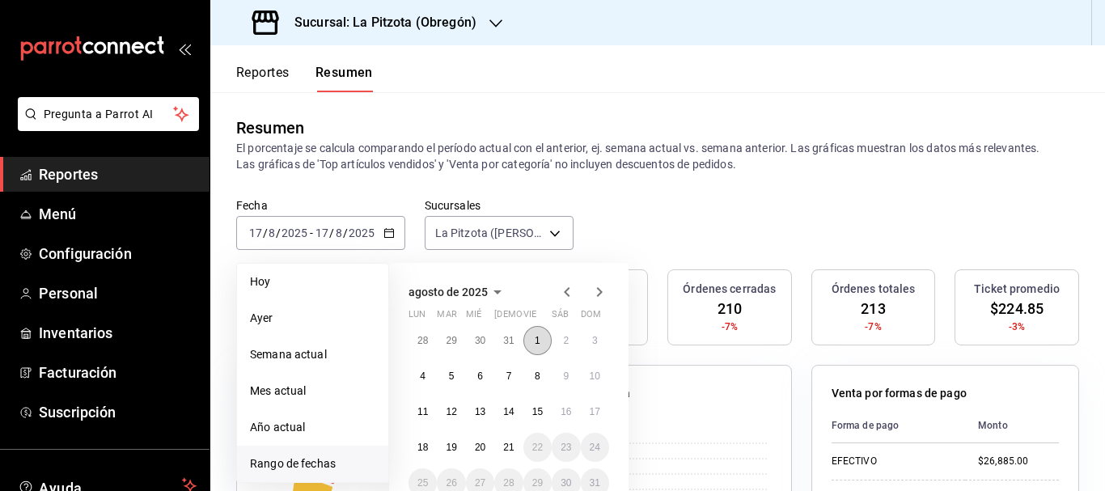
click at [541, 347] on button "1" at bounding box center [537, 340] width 28 height 29
click at [478, 437] on button "20" at bounding box center [480, 447] width 28 height 29
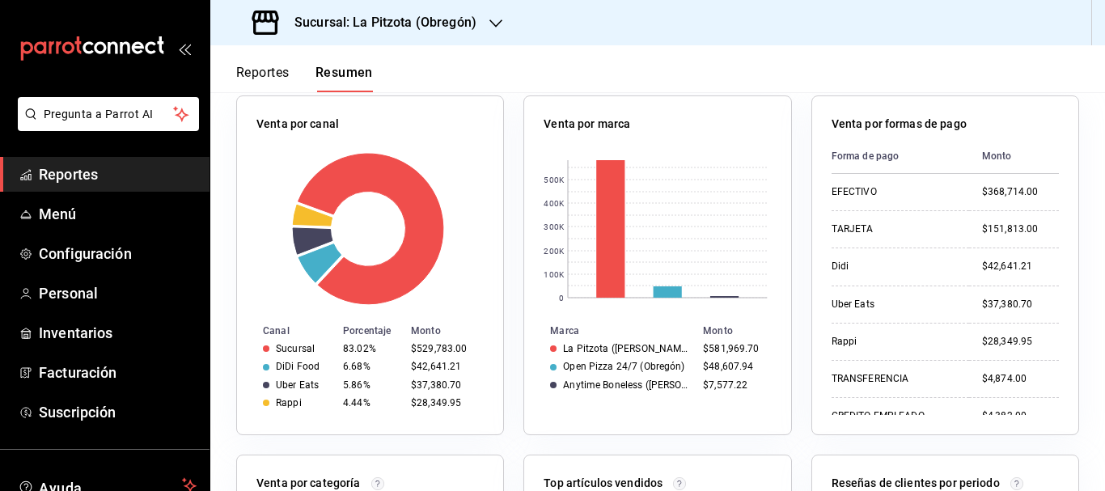
scroll to position [0, 0]
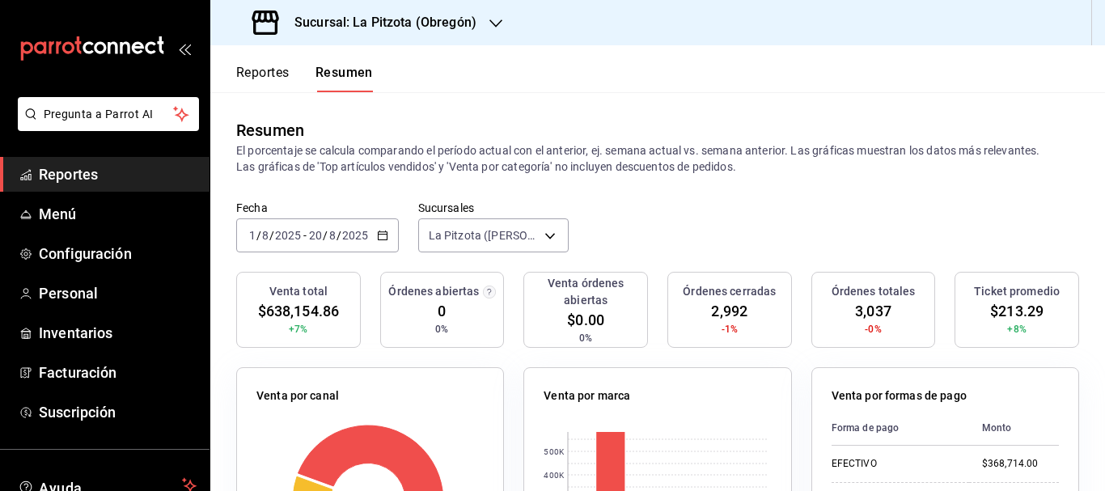
click at [247, 80] on button "Reportes" at bounding box center [262, 78] width 53 height 27
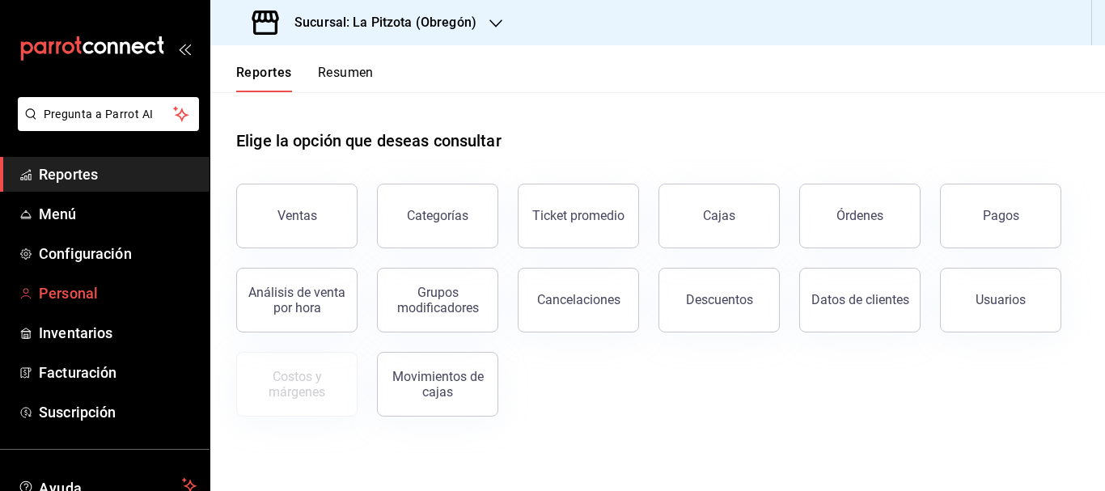
click at [109, 292] on span "Personal" at bounding box center [118, 293] width 158 height 22
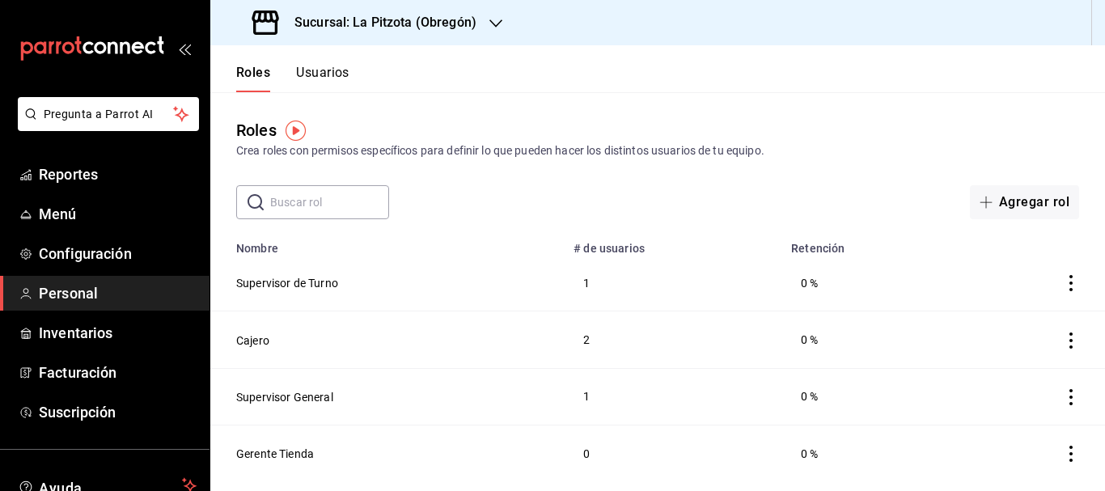
click at [730, 107] on div "Roles Crea roles con permisos específicos para definir lo que pueden hacer los …" at bounding box center [657, 155] width 894 height 127
click at [308, 70] on button "Usuarios" at bounding box center [322, 78] width 53 height 27
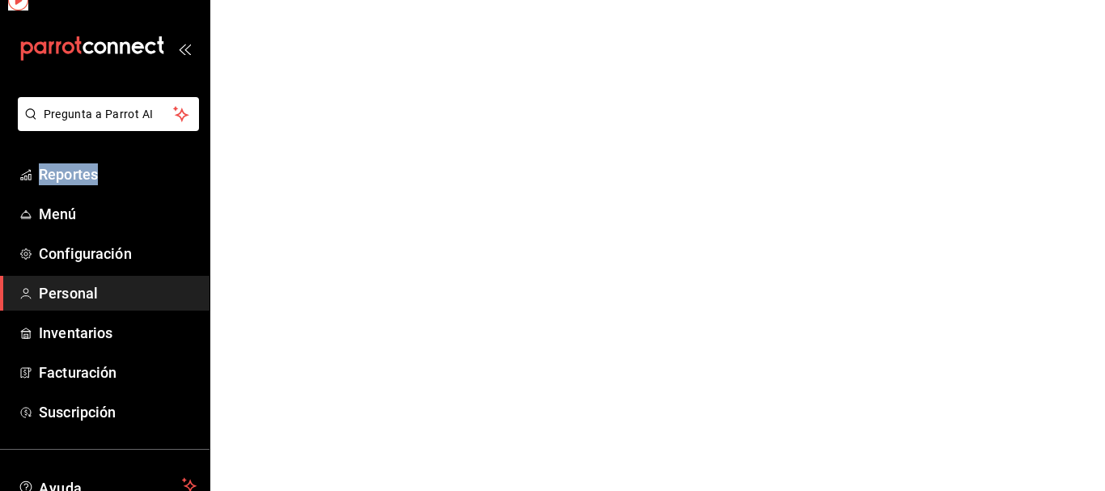
click at [308, 0] on html "Pregunta a Parrot AI Reportes Menú Configuración Personal Inventarios Facturaci…" at bounding box center [552, 0] width 1105 height 0
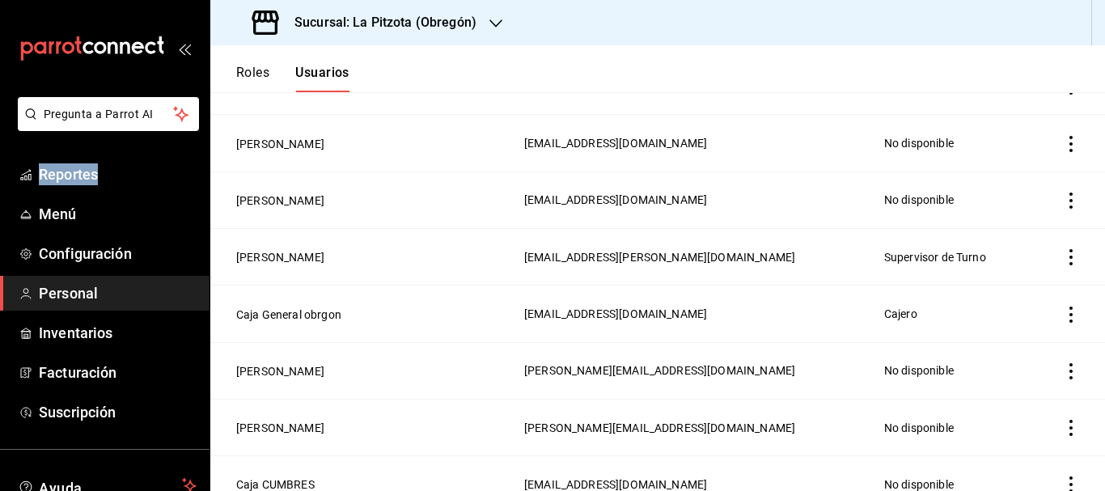
scroll to position [598, 0]
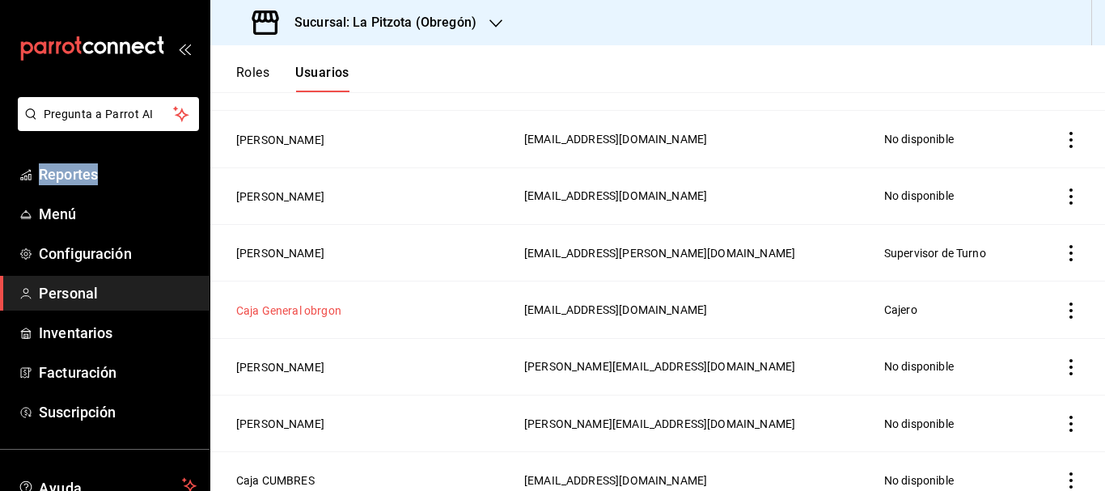
click at [294, 308] on button "Caja General obrgon" at bounding box center [288, 310] width 105 height 16
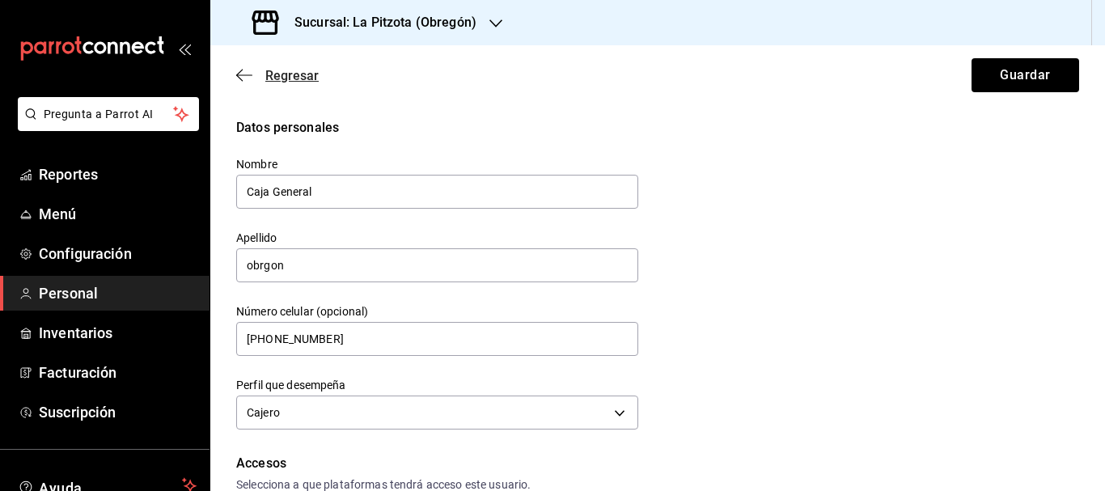
click at [282, 77] on span "Regresar" at bounding box center [291, 75] width 53 height 15
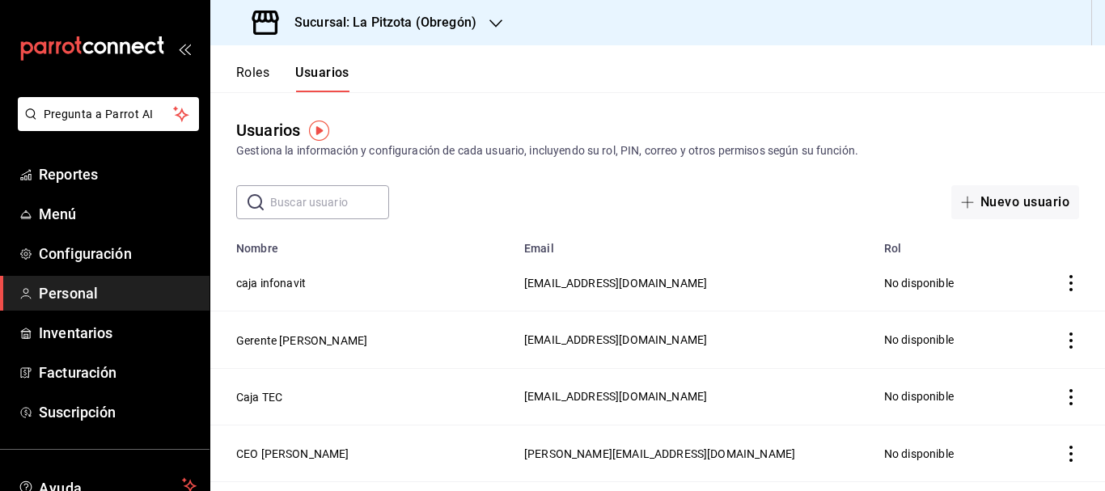
click at [264, 76] on button "Roles" at bounding box center [252, 78] width 33 height 27
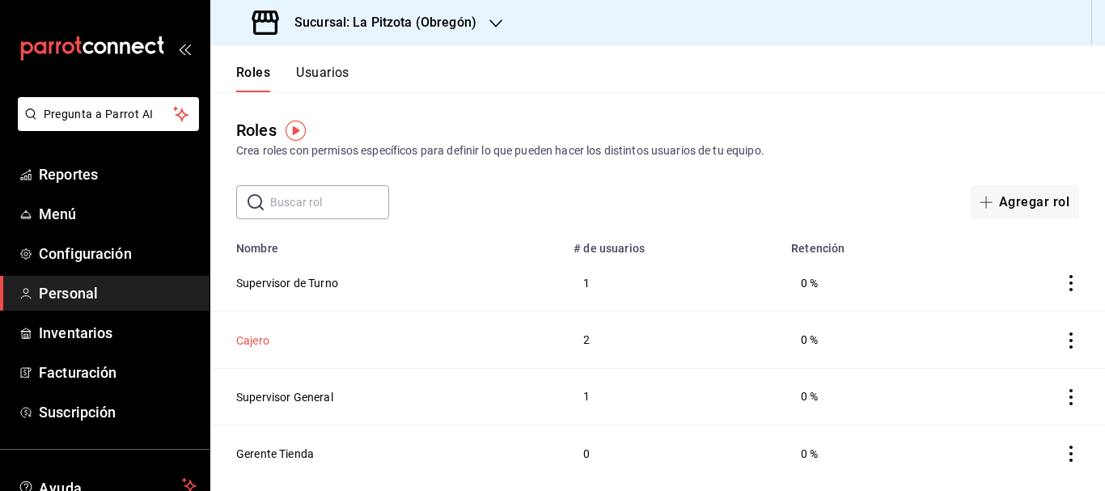
click at [268, 344] on button "Cajero" at bounding box center [252, 340] width 33 height 16
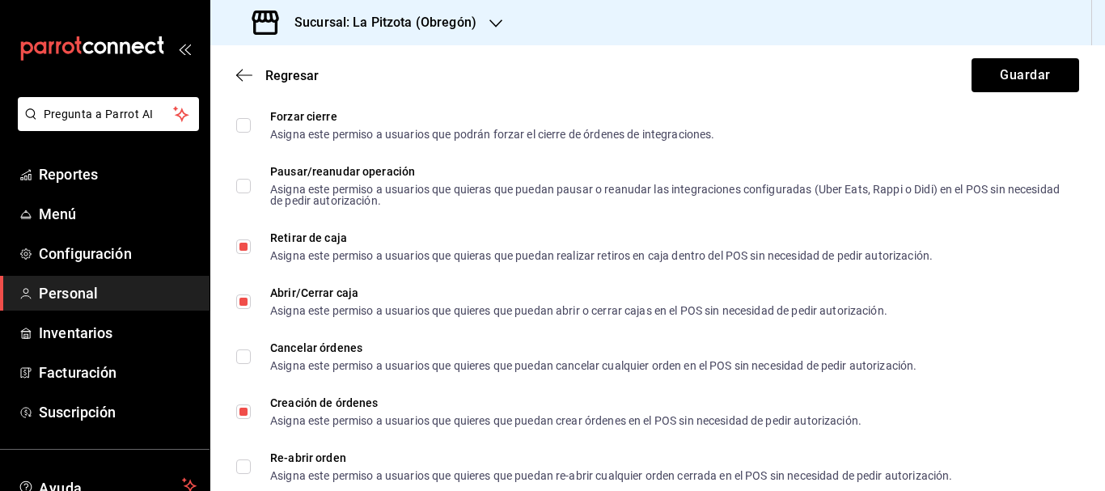
scroll to position [1774, 0]
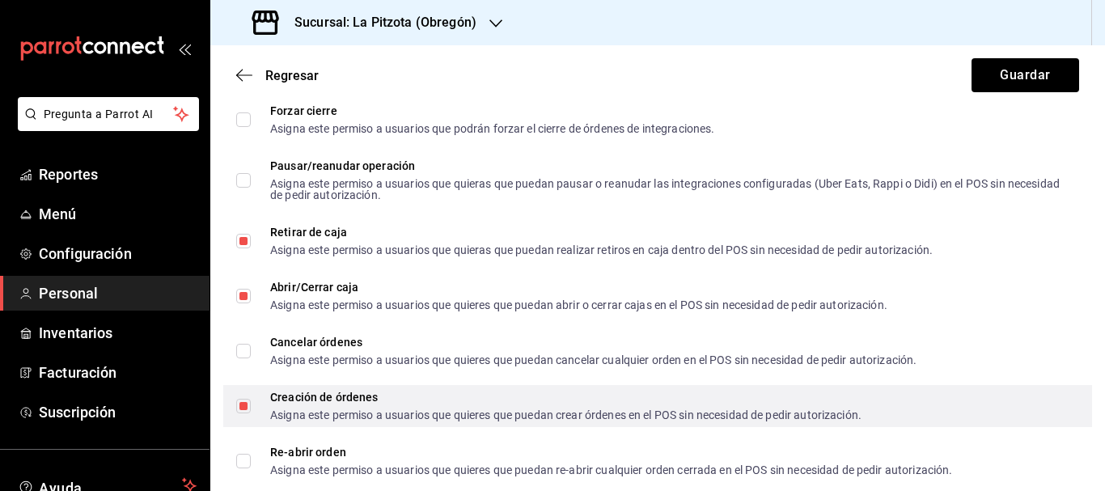
click at [244, 400] on input "Creación de órdenes Asigna este permiso a usuarios que quieres que puedan crear…" at bounding box center [243, 406] width 15 height 15
checkbox input "false"
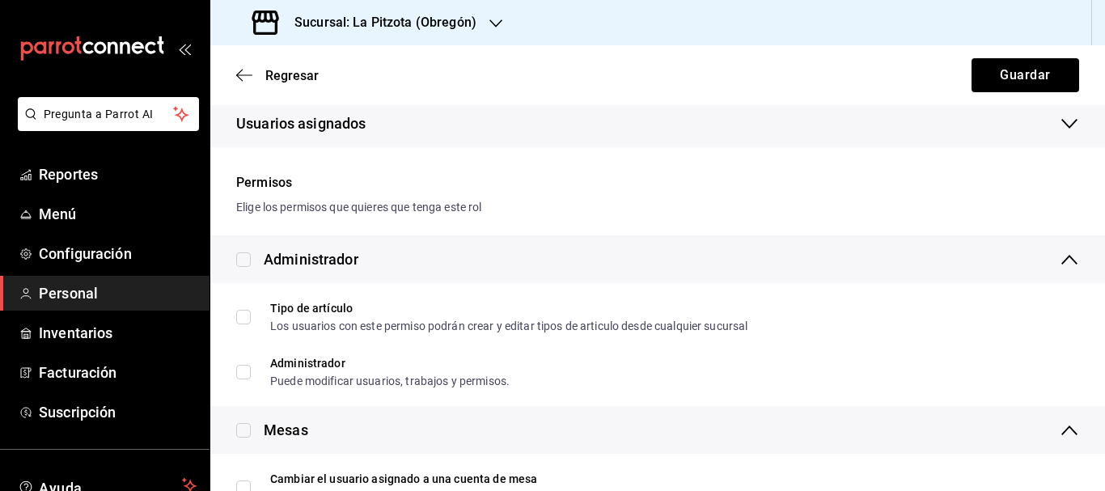
scroll to position [0, 0]
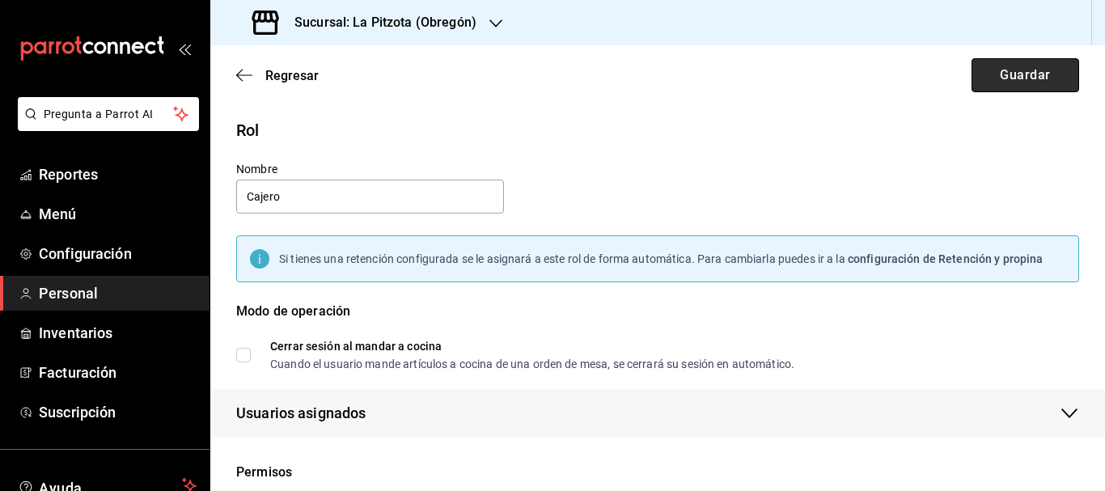
click at [1031, 59] on button "Guardar" at bounding box center [1025, 75] width 108 height 34
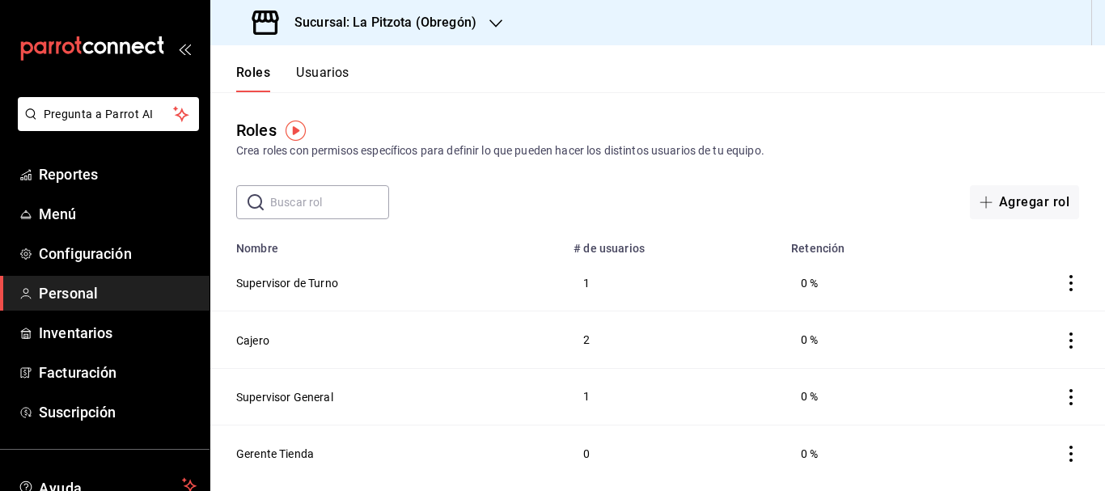
click at [588, 337] on td "2" at bounding box center [673, 339] width 218 height 57
click at [345, 77] on button "Usuarios" at bounding box center [322, 78] width 53 height 27
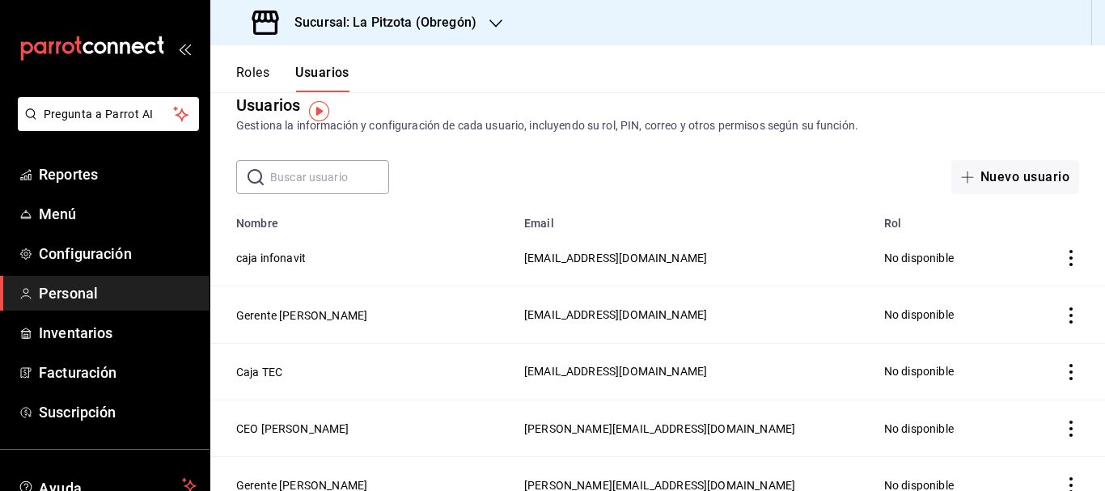
scroll to position [20, 0]
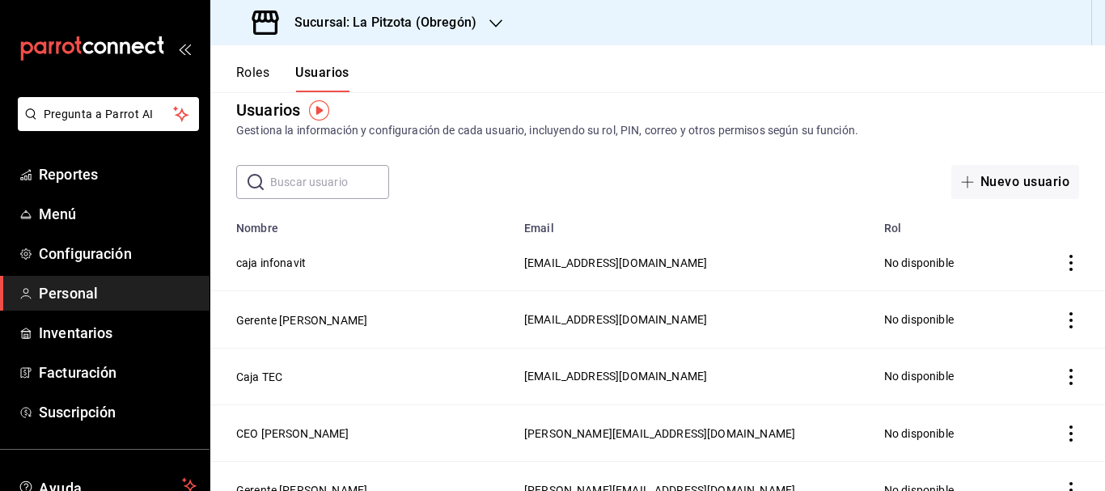
click at [245, 73] on button "Roles" at bounding box center [252, 78] width 33 height 27
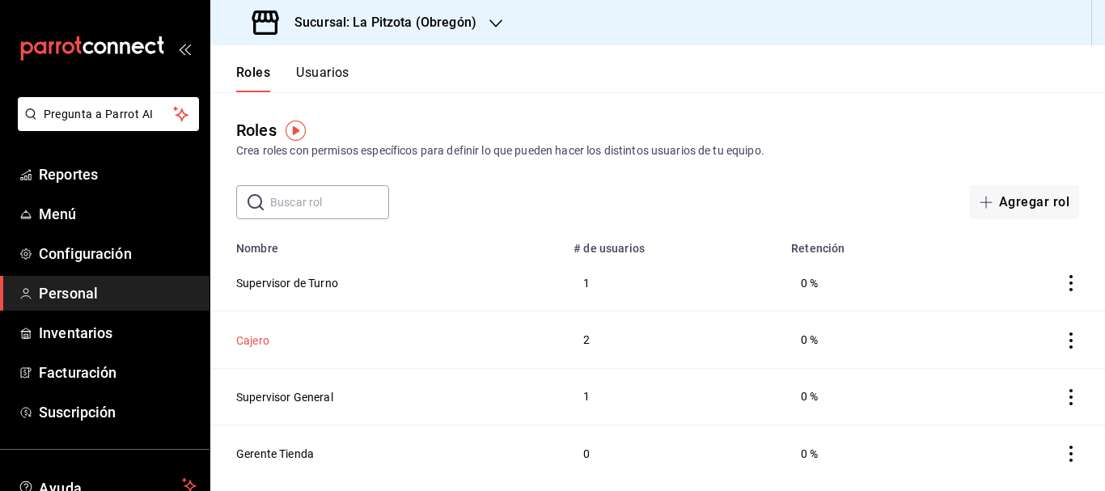
click at [262, 335] on button "Cajero" at bounding box center [252, 340] width 33 height 16
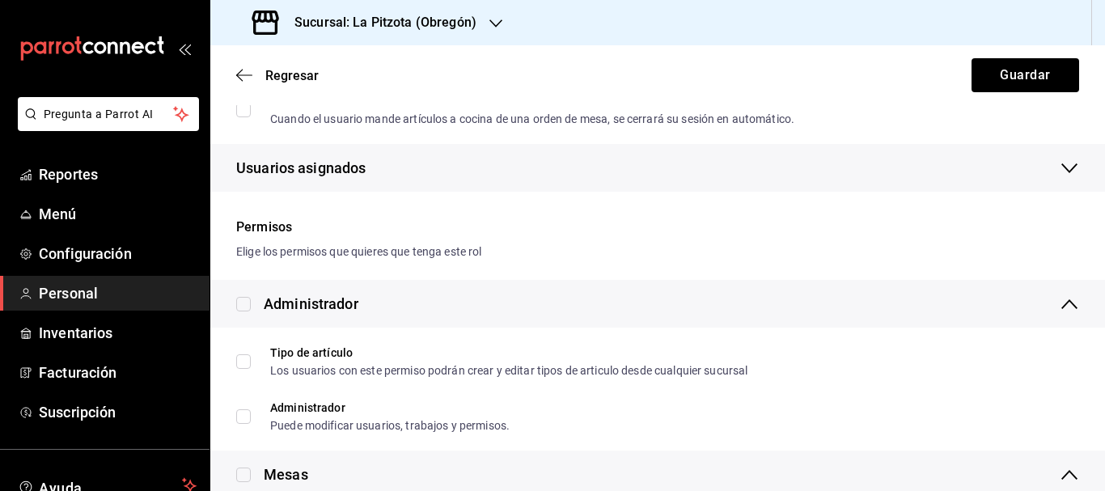
scroll to position [233, 0]
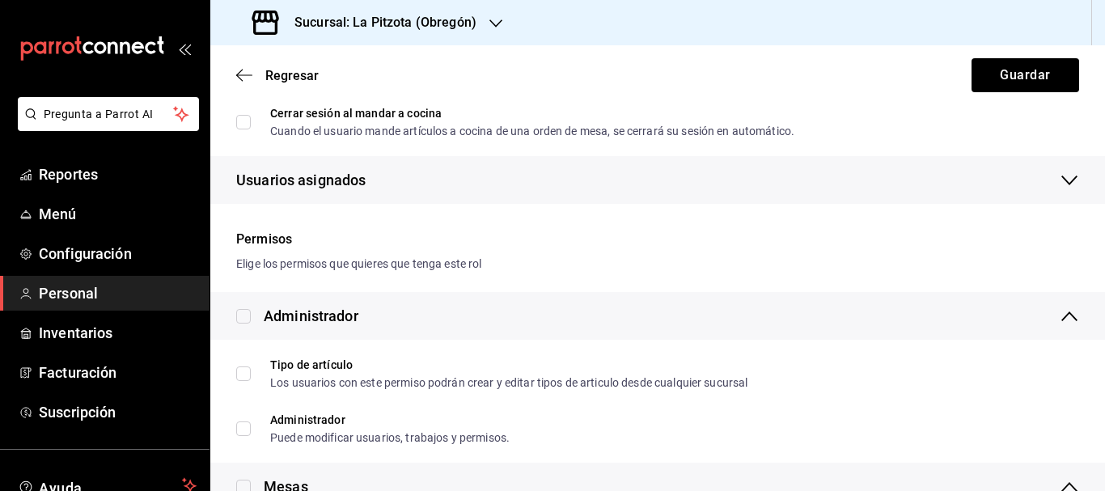
click at [1059, 175] on icon "button" at bounding box center [1068, 180] width 19 height 19
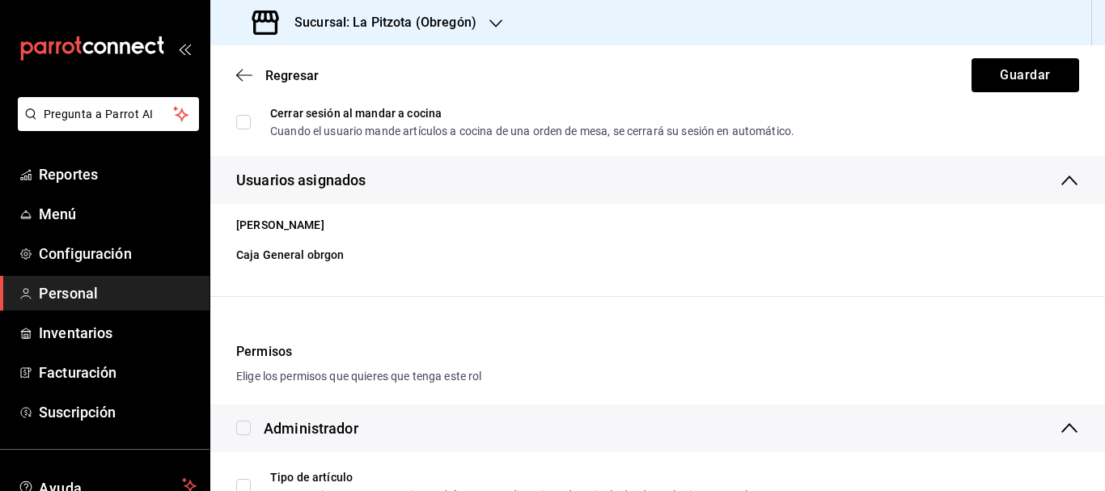
click at [1059, 175] on icon "button" at bounding box center [1068, 180] width 19 height 19
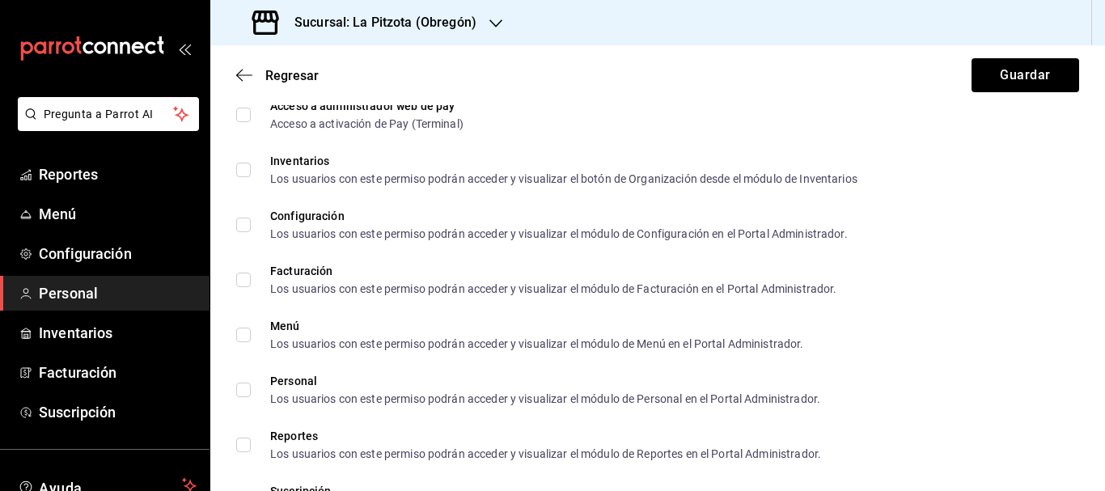
scroll to position [1139, 0]
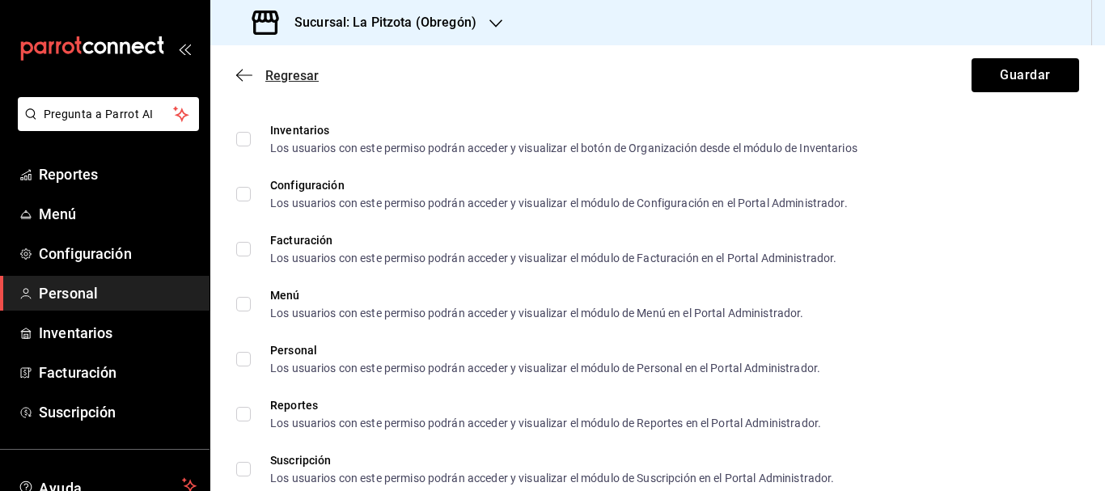
click at [281, 76] on span "Regresar" at bounding box center [291, 75] width 53 height 15
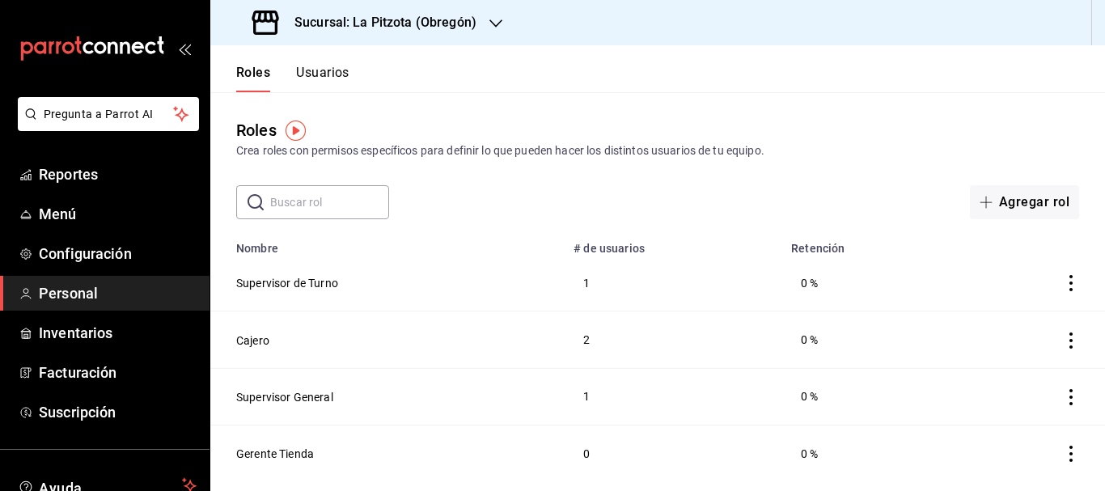
click at [309, 77] on button "Usuarios" at bounding box center [322, 78] width 53 height 27
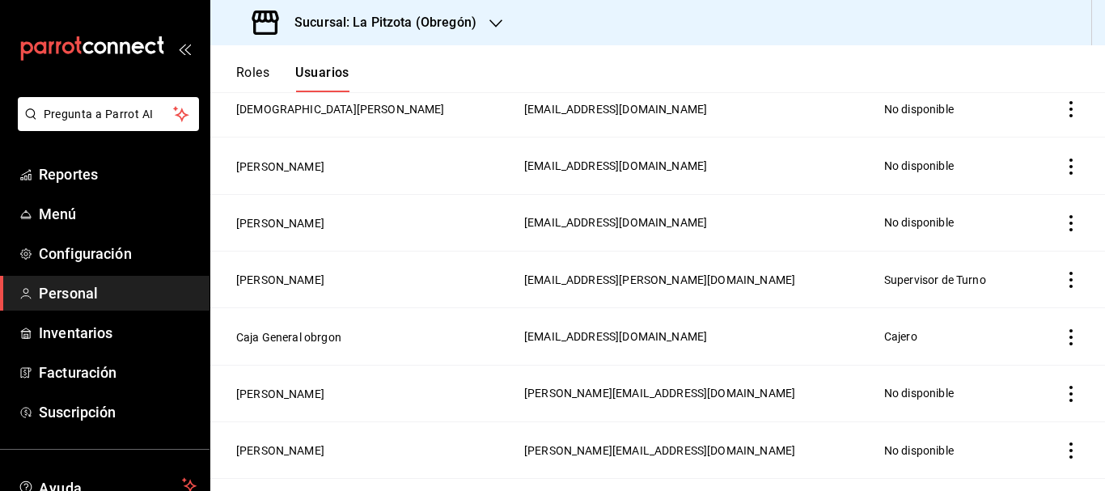
scroll to position [587, 0]
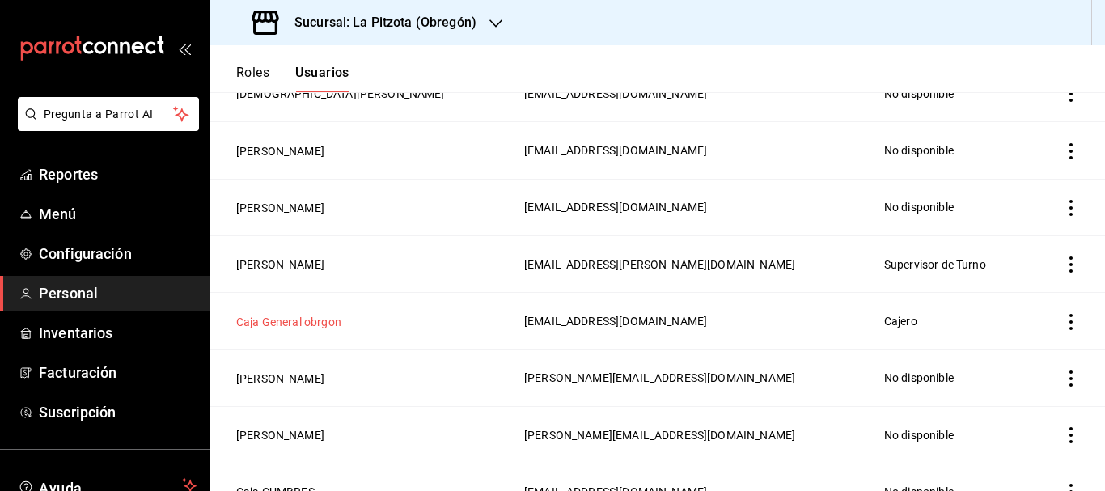
click at [317, 315] on button "Caja General obrgon" at bounding box center [288, 322] width 105 height 16
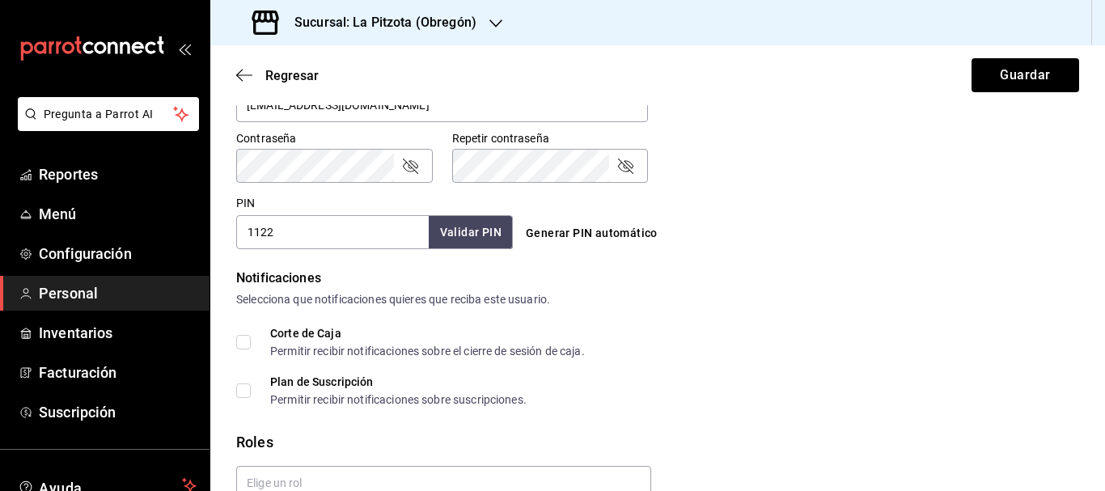
scroll to position [806, 0]
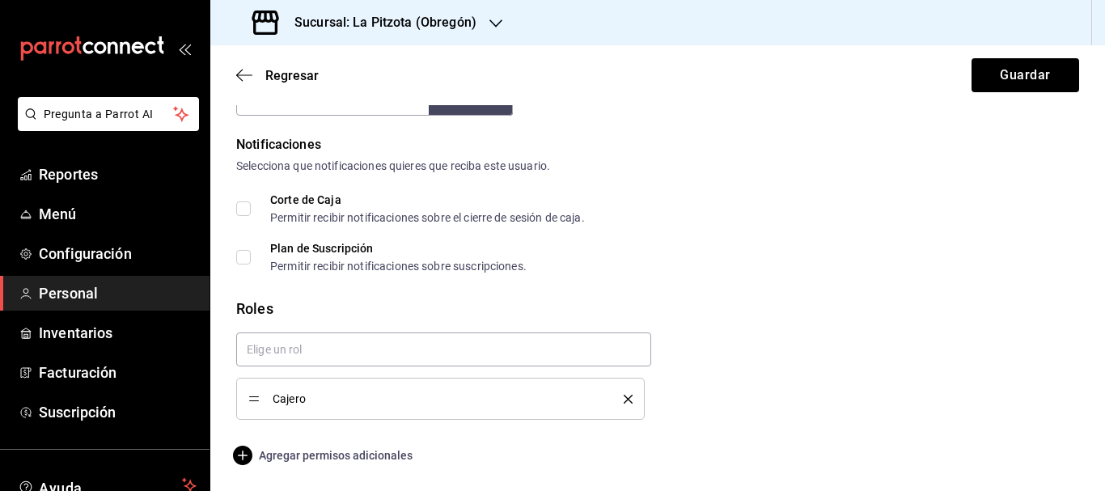
click at [251, 459] on icon "button" at bounding box center [242, 455] width 19 height 19
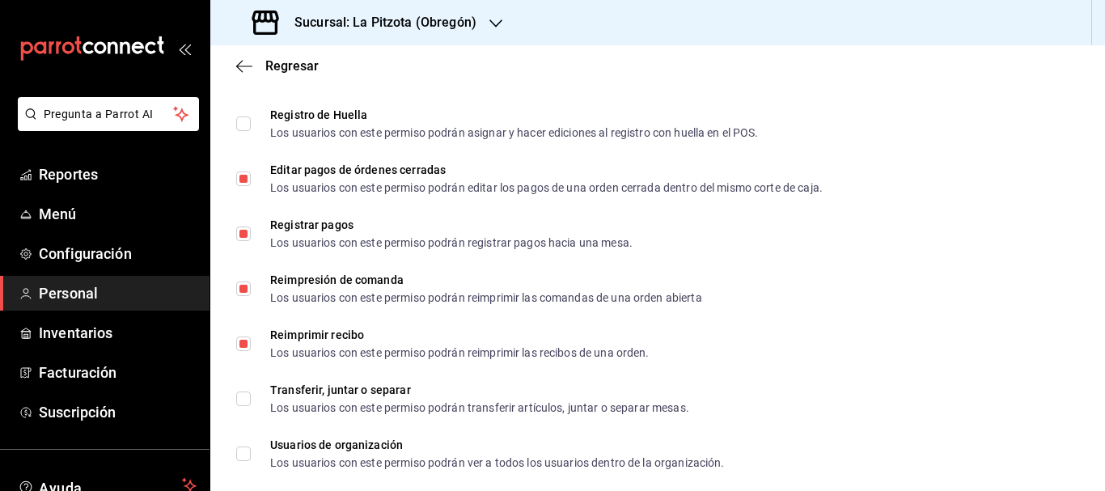
scroll to position [2184, 0]
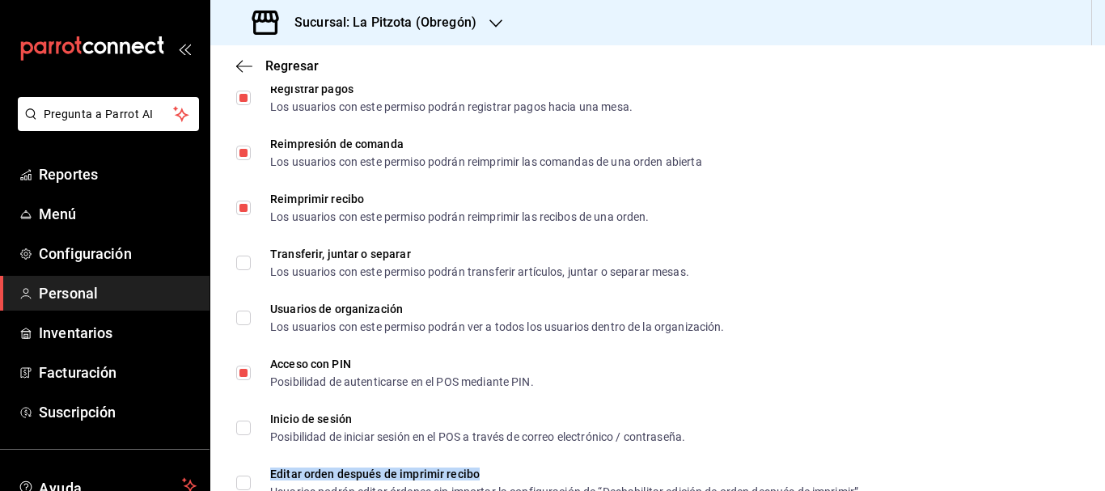
drag, startPoint x: 1076, startPoint y: 440, endPoint x: 1083, endPoint y: 460, distance: 21.5
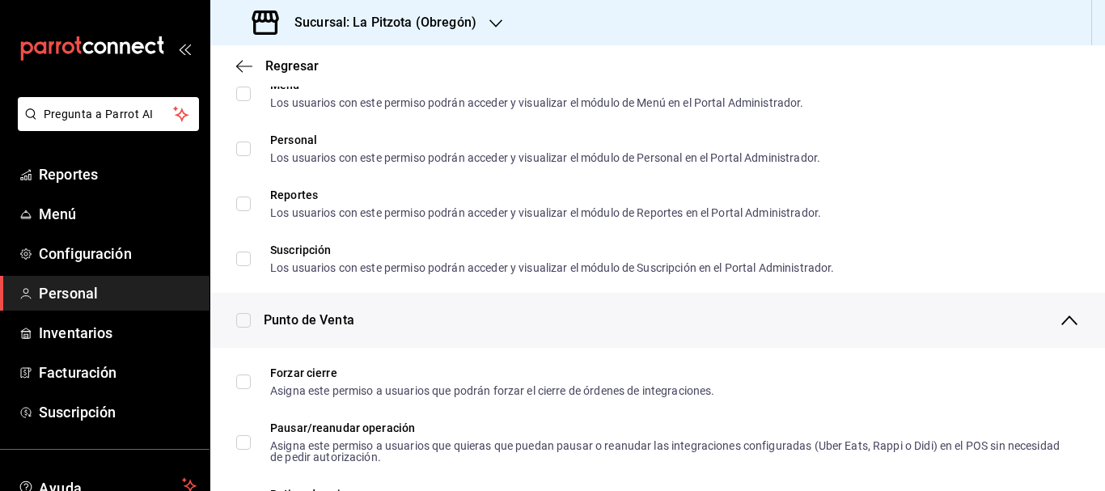
scroll to position [344, 0]
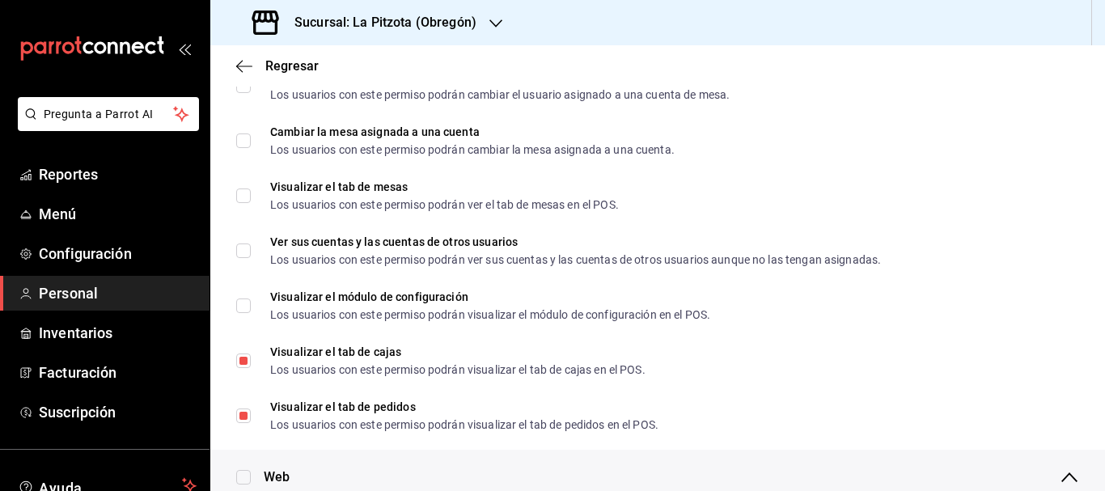
drag, startPoint x: 1084, startPoint y: 127, endPoint x: 1082, endPoint y: 116, distance: 10.6
click at [1082, 117] on li "Cambiar la mesa asignada a una cuenta Los usuarios con este permiso podrán camb…" at bounding box center [657, 140] width 894 height 55
checkbox input "true"
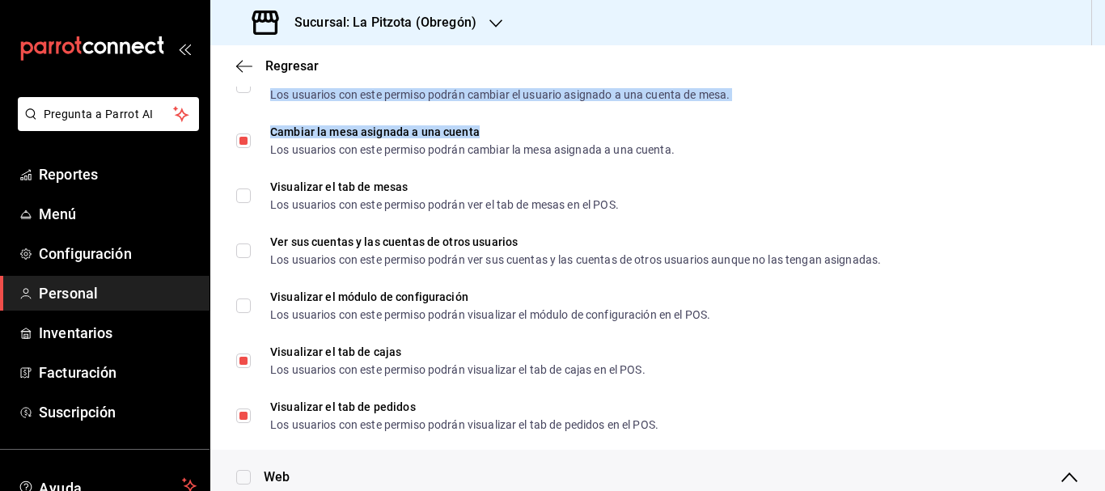
drag, startPoint x: 1092, startPoint y: 127, endPoint x: 1086, endPoint y: 70, distance: 57.7
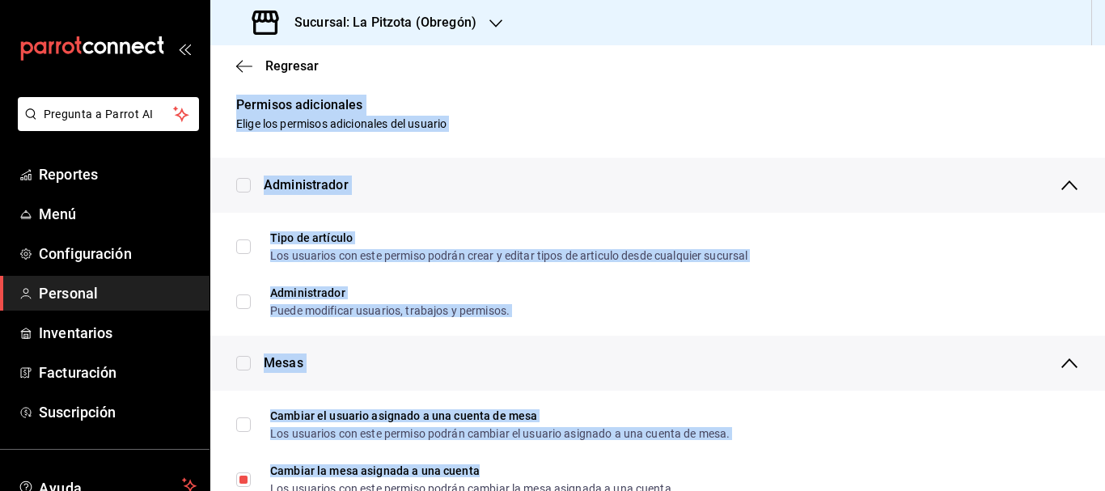
scroll to position [0, 0]
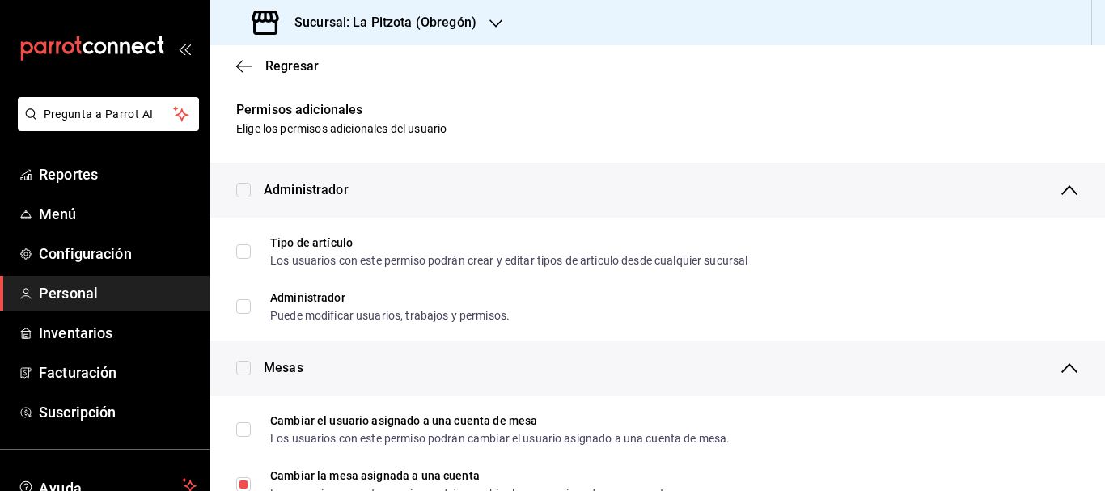
click at [362, 82] on div "Regresar" at bounding box center [657, 65] width 894 height 41
click at [290, 68] on span "Regresar" at bounding box center [291, 65] width 53 height 15
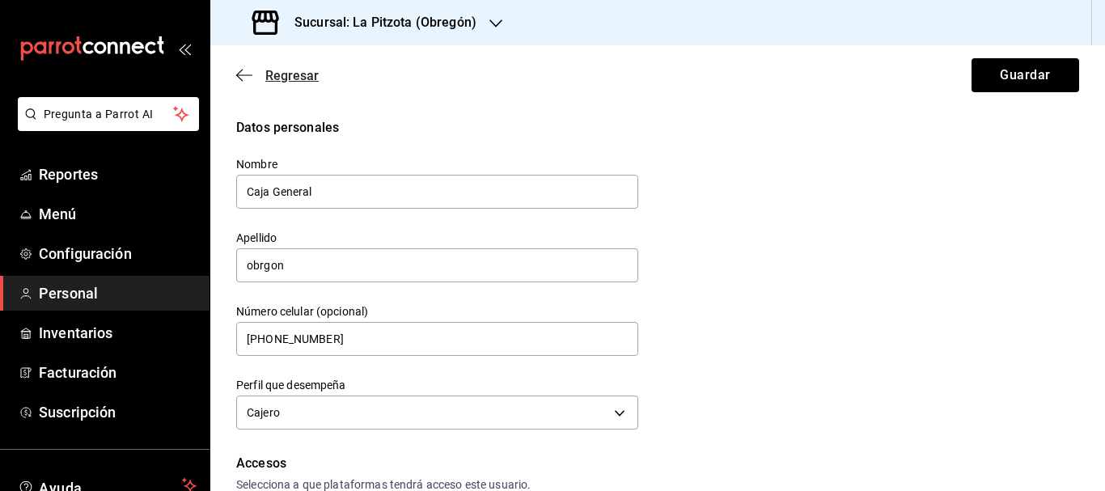
click at [290, 74] on span "Regresar" at bounding box center [291, 75] width 53 height 15
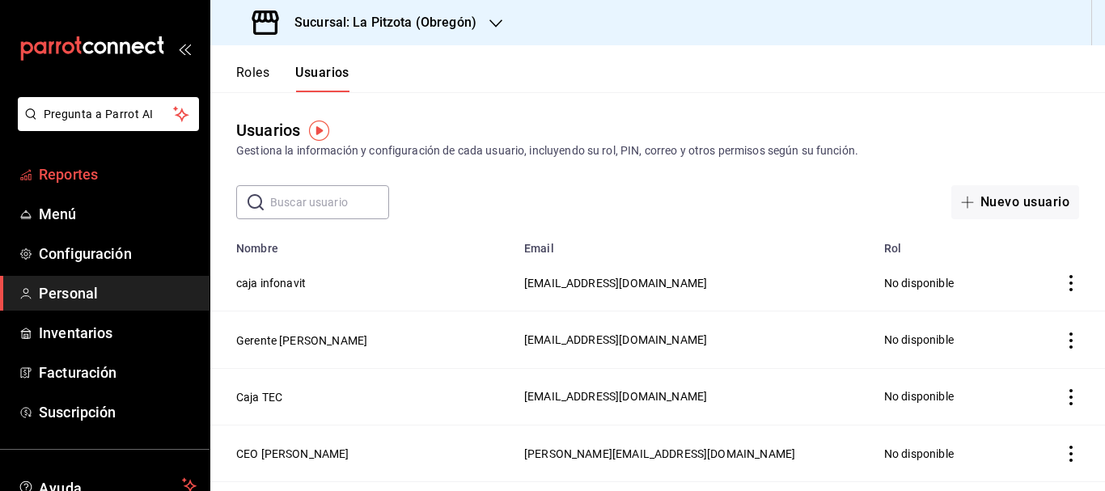
click at [74, 179] on span "Reportes" at bounding box center [118, 174] width 158 height 22
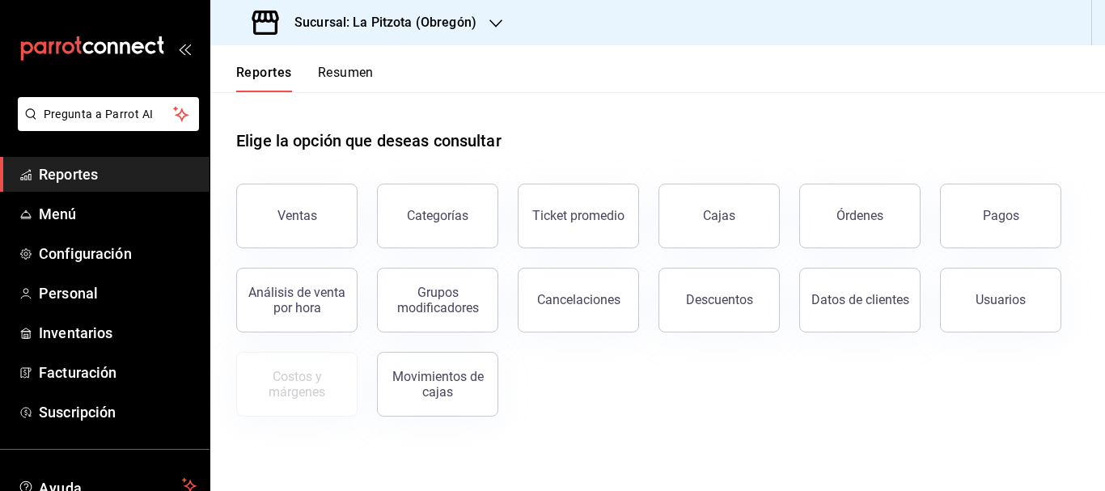
click at [349, 67] on button "Resumen" at bounding box center [346, 78] width 56 height 27
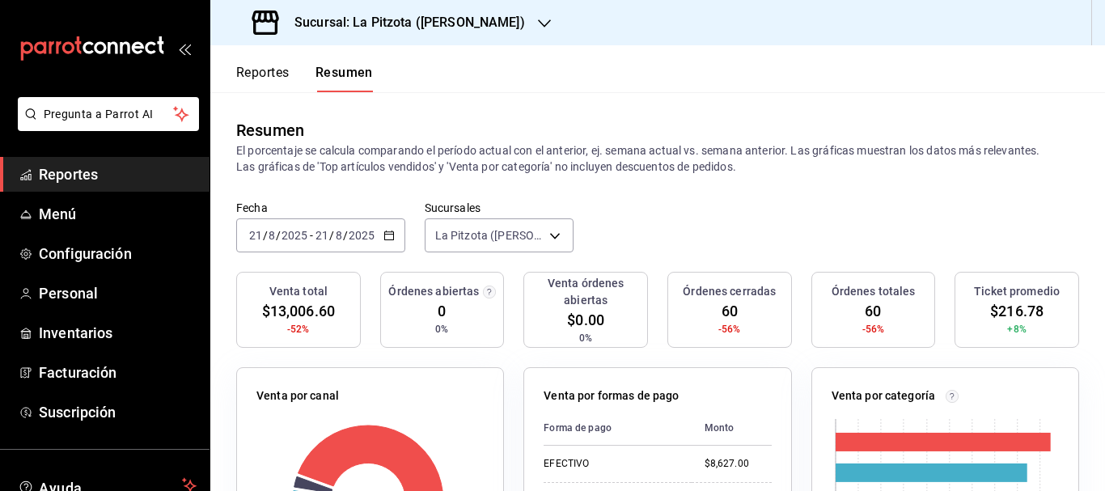
click at [396, 20] on h3 "Sucursal: La Pitzota ([PERSON_NAME])" at bounding box center [402, 22] width 243 height 19
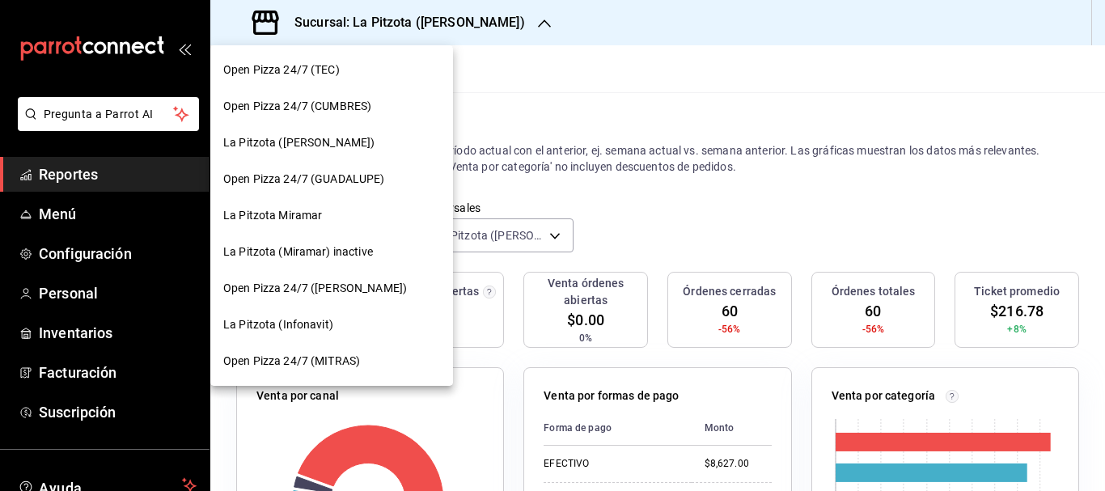
click at [300, 326] on span "La Pitzota (Infonavit)" at bounding box center [278, 324] width 110 height 17
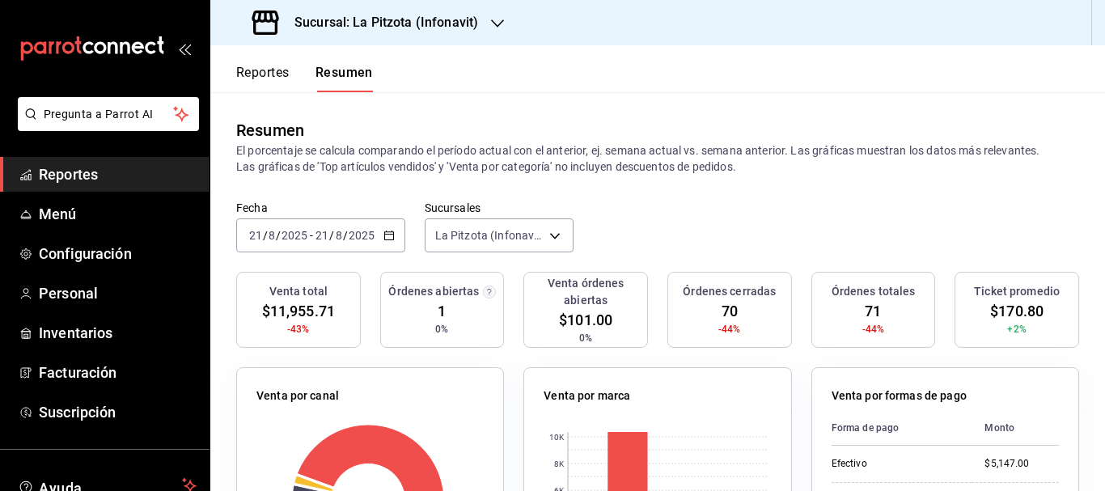
click at [386, 17] on h3 "Sucursal: La Pitzota (Infonavit)" at bounding box center [379, 22] width 197 height 19
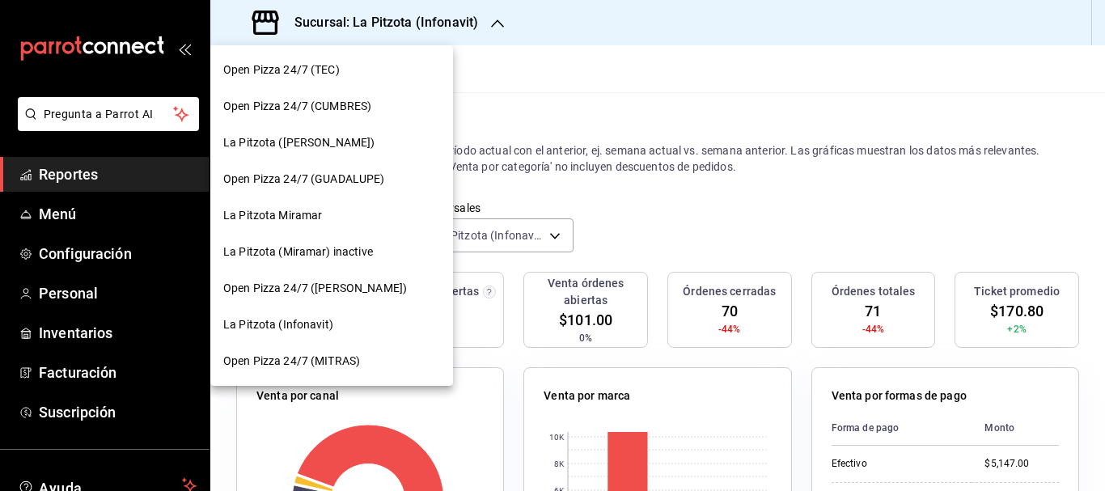
click at [290, 142] on span "La Pitzota ([PERSON_NAME])" at bounding box center [298, 142] width 151 height 17
